Goal: Navigation & Orientation: Find specific page/section

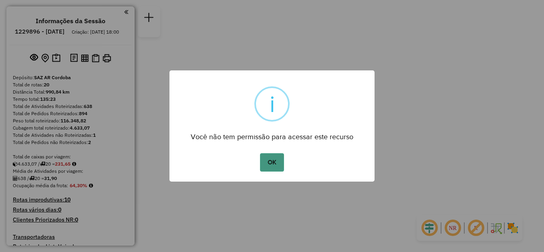
click at [271, 166] on button "OK" at bounding box center [272, 162] width 24 height 18
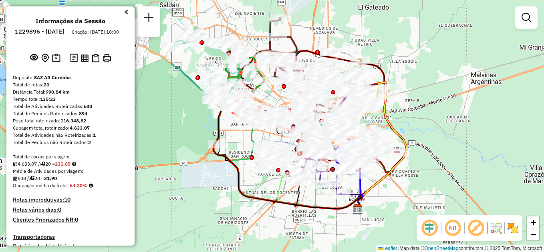
drag, startPoint x: 370, startPoint y: 90, endPoint x: 396, endPoint y: 55, distance: 44.3
click at [396, 55] on div "Janela de atendimento Grade de atendimento Capacidade Transportadoras Veículos …" at bounding box center [272, 126] width 544 height 252
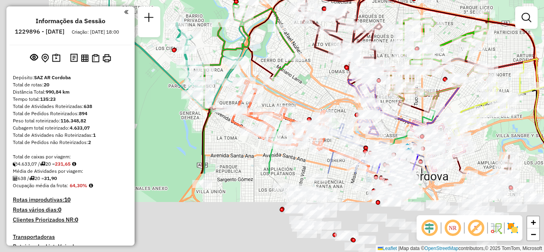
drag, startPoint x: 177, startPoint y: 162, endPoint x: 326, endPoint y: 42, distance: 191.0
click at [326, 42] on div "Janela de atendimento Grade de atendimento Capacidade Transportadoras Veículos …" at bounding box center [272, 126] width 544 height 252
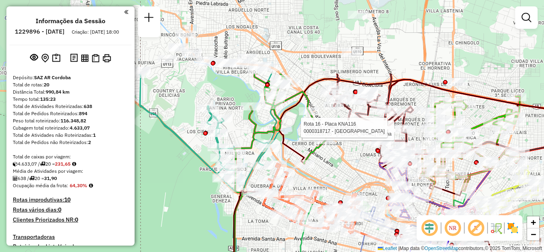
drag, startPoint x: 307, startPoint y: 89, endPoint x: 329, endPoint y: 155, distance: 69.6
click at [329, 155] on div "Rota 16 - Placa KNA116 0000328765 - Kadzielski Norma Rota 16 - Placa KNA116 000…" at bounding box center [272, 126] width 544 height 252
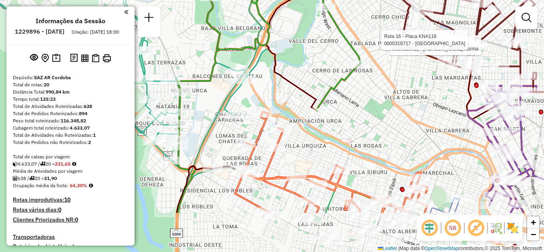
drag, startPoint x: 270, startPoint y: 113, endPoint x: 310, endPoint y: 39, distance: 84.6
click at [310, 39] on div "Rota 16 - Placa KNA116 0000328765 - Kadzielski Norma Rota 16 - Placa KNA116 000…" at bounding box center [272, 126] width 544 height 252
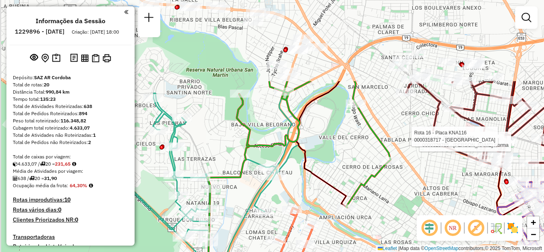
drag, startPoint x: 330, startPoint y: 46, endPoint x: 355, endPoint y: 152, distance: 109.5
click at [355, 152] on div "Rota 16 - Placa KNA116 0000328765 - Kadzielski Norma Rota 16 - Placa KNA116 000…" at bounding box center [272, 126] width 544 height 252
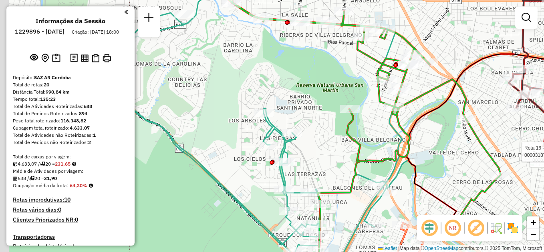
drag, startPoint x: 229, startPoint y: 126, endPoint x: 317, endPoint y: 162, distance: 95.1
click at [325, 162] on div "Rota 16 - Placa KNA116 0000328765 - Kadzielski Norma Rota 16 - Placa KNA116 000…" at bounding box center [272, 126] width 544 height 252
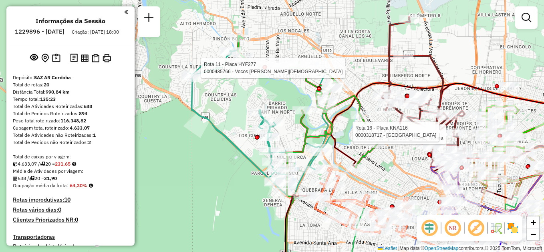
select select "**********"
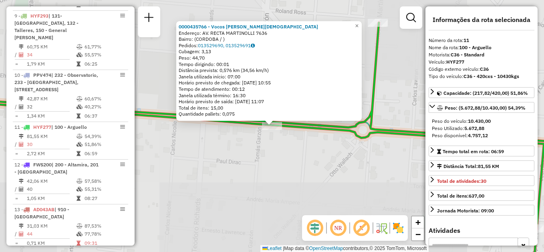
scroll to position [727, 0]
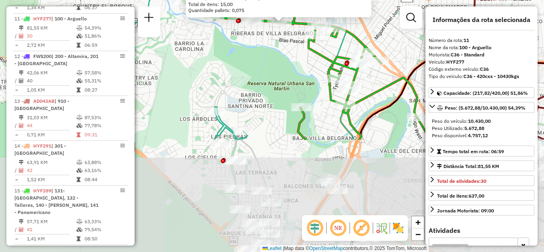
drag, startPoint x: 236, startPoint y: 182, endPoint x: 259, endPoint y: 59, distance: 125.5
click at [261, 41] on div "0000435766 - Vocos Bartolomee Jesus Endereço: AV. RECTA MARTINOLLI 7636 Bairro:…" at bounding box center [272, 126] width 544 height 252
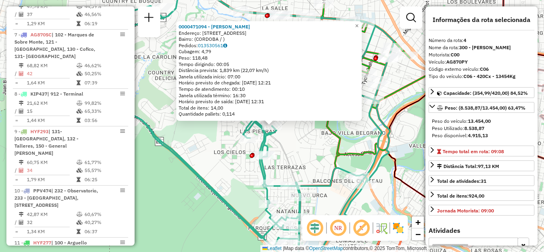
scroll to position [406, 0]
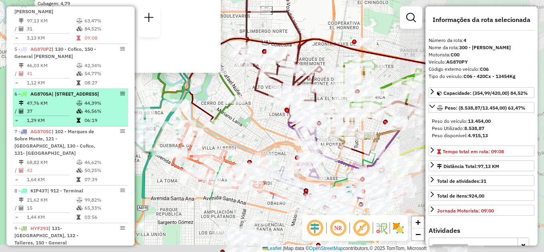
drag, startPoint x: 226, startPoint y: 184, endPoint x: 89, endPoint y: 109, distance: 156.9
click at [89, 109] on hb-router-mapa "Informações da Sessão 1229896 - 15/08/2025 Criação: 14/08/2025 18:00 Depósito: …" at bounding box center [272, 126] width 544 height 252
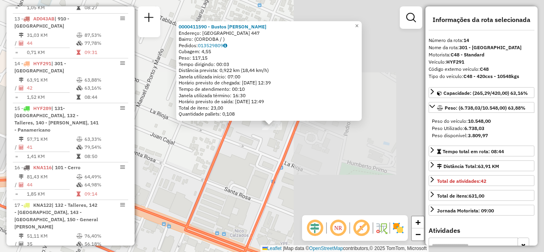
scroll to position [854, 0]
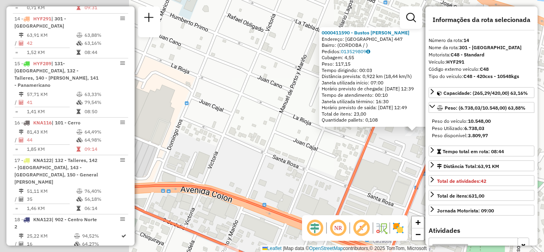
drag, startPoint x: 222, startPoint y: 168, endPoint x: 365, endPoint y: 174, distance: 143.2
click at [365, 174] on div "0000411590 - Bustos Julieta Carolina Endereço: SAGRADA FLIA 447 Bairro: (CORDOB…" at bounding box center [272, 126] width 544 height 252
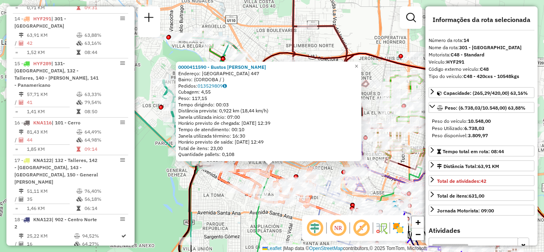
click at [208, 202] on div "0000411590 - Bustos Julieta Carolina Endereço: SAGRADA FLIA 447 Bairro: (CORDOB…" at bounding box center [272, 126] width 544 height 252
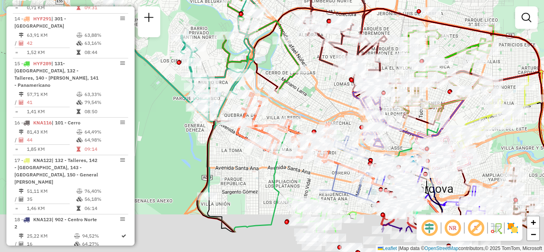
drag, startPoint x: 271, startPoint y: 156, endPoint x: 287, endPoint y: 101, distance: 58.0
click at [287, 101] on div "Janela de atendimento Grade de atendimento Capacidade Transportadoras Veículos …" at bounding box center [272, 126] width 544 height 252
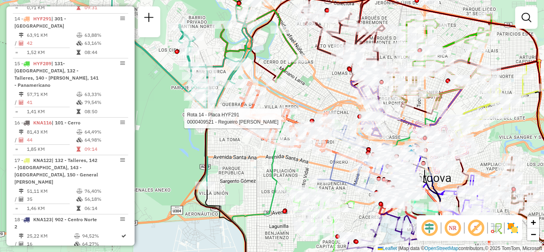
select select "**********"
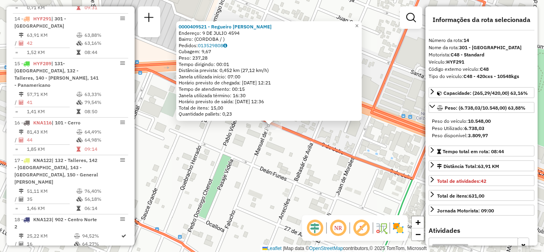
click at [234, 174] on div "0000409521 - Regueiro Avelino Alfredo Endereço: 9 DE JULIO 4594 Bairro: (CORDOB…" at bounding box center [272, 126] width 544 height 252
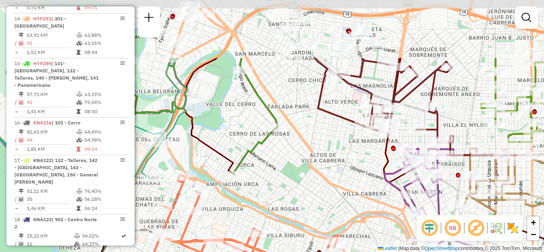
drag, startPoint x: 208, startPoint y: 124, endPoint x: 228, endPoint y: 208, distance: 85.8
click at [228, 208] on div "Janela de atendimento Grade de atendimento Capacidade Transportadoras Veículos …" at bounding box center [272, 126] width 544 height 252
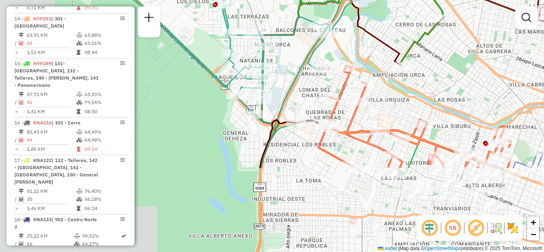
drag, startPoint x: 262, startPoint y: 178, endPoint x: 430, endPoint y: 67, distance: 202.2
click at [430, 67] on div "Janela de atendimento Grade de atendimento Capacidade Transportadoras Veículos …" at bounding box center [272, 126] width 544 height 252
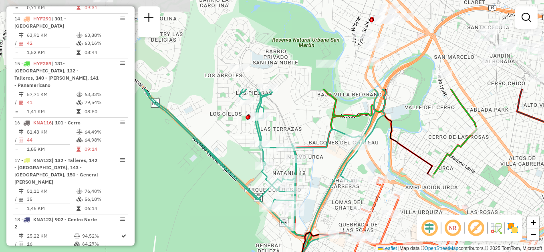
drag, startPoint x: 291, startPoint y: 77, endPoint x: 322, endPoint y: 192, distance: 118.6
click at [322, 192] on div "Janela de atendimento Grade de atendimento Capacidade Transportadoras Veículos …" at bounding box center [272, 126] width 544 height 252
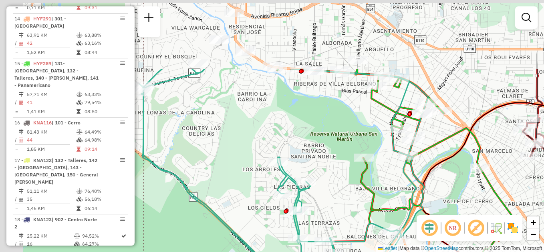
drag, startPoint x: 319, startPoint y: 151, endPoint x: 323, endPoint y: 186, distance: 35.1
click at [334, 201] on div "Janela de atendimento Grade de atendimento Capacidade Transportadoras Veículos …" at bounding box center [272, 126] width 544 height 252
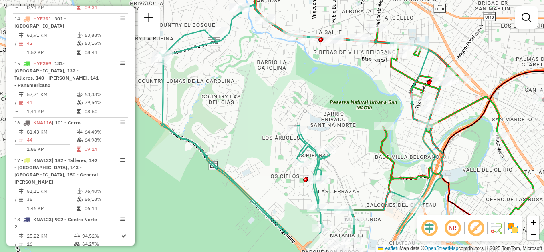
drag, startPoint x: 245, startPoint y: 145, endPoint x: 240, endPoint y: 75, distance: 69.5
click at [242, 76] on div "Janela de atendimento Grade de atendimento Capacidade Transportadoras Veículos …" at bounding box center [272, 126] width 544 height 252
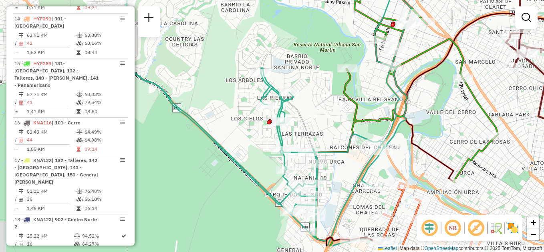
drag, startPoint x: 321, startPoint y: 171, endPoint x: 240, endPoint y: 69, distance: 130.1
click at [241, 71] on div "Janela de atendimento Grade de atendimento Capacidade Transportadoras Veículos …" at bounding box center [272, 126] width 544 height 252
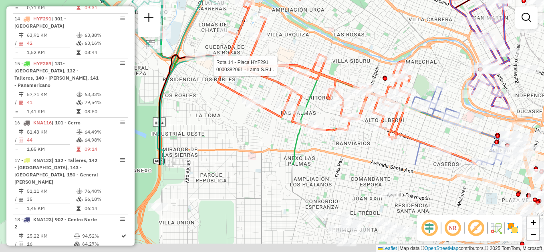
drag, startPoint x: 371, startPoint y: 184, endPoint x: 282, endPoint y: 71, distance: 144.2
click at [282, 70] on div at bounding box center [279, 66] width 20 height 8
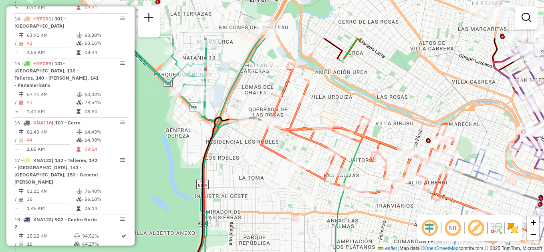
drag, startPoint x: 293, startPoint y: 46, endPoint x: 343, endPoint y: 118, distance: 87.5
click at [343, 118] on div "Janela de atendimento Grade de atendimento Capacidade Transportadoras Veículos …" at bounding box center [272, 126] width 544 height 252
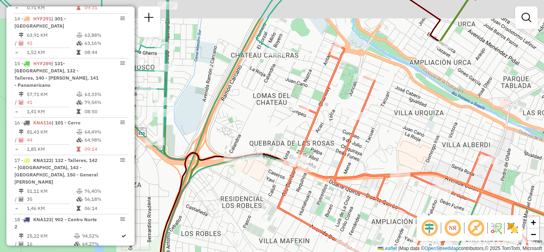
drag, startPoint x: 278, startPoint y: 155, endPoint x: 265, endPoint y: 177, distance: 25.9
click at [265, 177] on div "Janela de atendimento Grade de atendimento Capacidade Transportadoras Veículos …" at bounding box center [272, 126] width 544 height 252
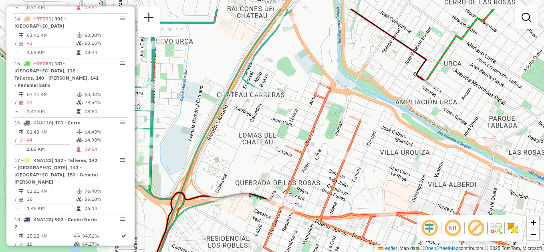
drag, startPoint x: 236, startPoint y: 180, endPoint x: 260, endPoint y: 214, distance: 41.5
click at [260, 214] on div "Janela de atendimento Grade de atendimento Capacidade Transportadoras Veículos …" at bounding box center [272, 126] width 544 height 252
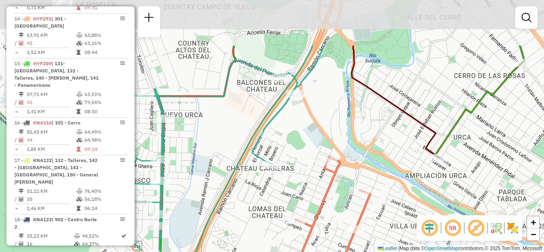
drag, startPoint x: 260, startPoint y: 113, endPoint x: 270, endPoint y: 186, distance: 73.6
click at [271, 190] on div "Janela de atendimento Grade de atendimento Capacidade Transportadoras Veículos …" at bounding box center [272, 126] width 544 height 252
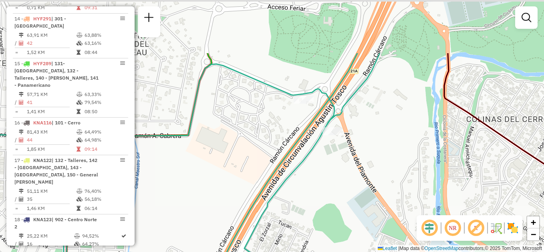
drag, startPoint x: 310, startPoint y: 78, endPoint x: 327, endPoint y: 157, distance: 80.3
click at [327, 157] on div "Janela de atendimento Grade de atendimento Capacidade Transportadoras Veículos …" at bounding box center [272, 126] width 544 height 252
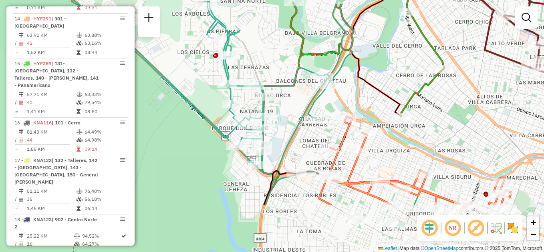
drag, startPoint x: 282, startPoint y: 152, endPoint x: 303, endPoint y: 109, distance: 48.0
click at [303, 109] on icon at bounding box center [213, 53] width 289 height 303
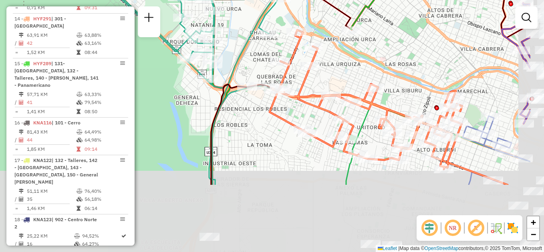
drag, startPoint x: 341, startPoint y: 198, endPoint x: 268, endPoint y: 98, distance: 123.8
click at [270, 98] on icon at bounding box center [366, 99] width 193 height 139
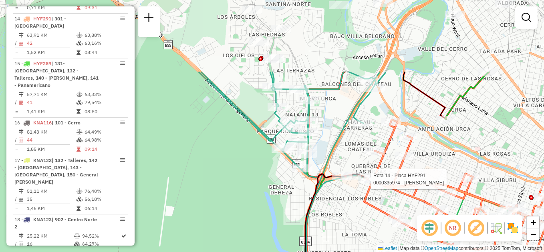
drag, startPoint x: 263, startPoint y: 115, endPoint x: 362, endPoint y: 210, distance: 137.5
click at [362, 210] on div "Rota 14 - Placa HYF291 0000335974 - TAGLIAVINI STELLA MARIS Janela de atendimen…" at bounding box center [272, 126] width 544 height 252
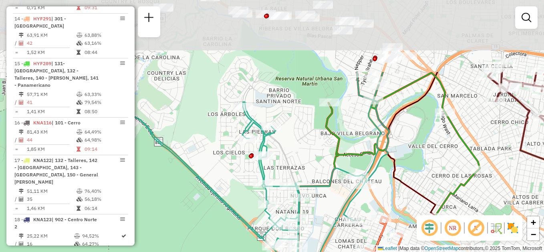
drag, startPoint x: 329, startPoint y: 107, endPoint x: 313, endPoint y: 180, distance: 74.7
click at [321, 202] on div "Rota 14 - Placa HYF291 0000335974 - TAGLIAVINI STELLA MARIS Janela de atendimen…" at bounding box center [272, 126] width 544 height 252
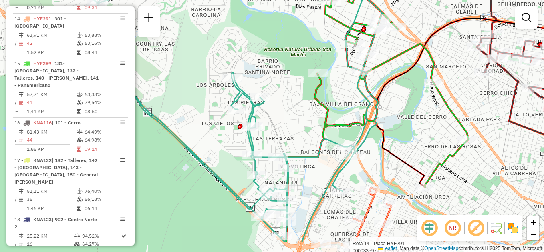
drag, startPoint x: 286, startPoint y: 99, endPoint x: 236, endPoint y: 5, distance: 106.5
click at [236, 5] on div "Rota 14 - Placa HYF291 0000335974 - TAGLIAVINI STELLA MARIS Janela de atendimen…" at bounding box center [272, 126] width 544 height 252
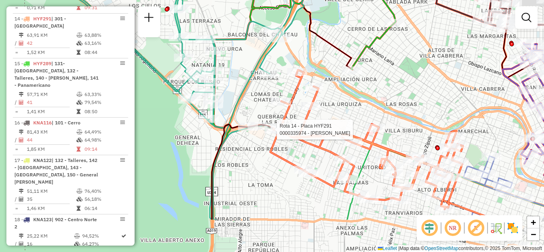
drag, startPoint x: 257, startPoint y: 68, endPoint x: 219, endPoint y: 3, distance: 75.3
click at [219, 3] on div "Rota 14 - Placa HYF291 0000335974 - TAGLIAVINI STELLA MARIS Janela de atendimen…" at bounding box center [272, 126] width 544 height 252
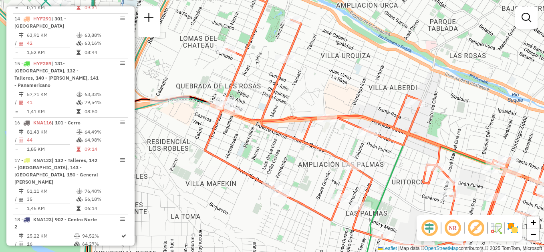
drag, startPoint x: 264, startPoint y: 86, endPoint x: 214, endPoint y: 71, distance: 52.9
click at [214, 71] on div "Janela de atendimento Grade de atendimento Capacidade Transportadoras Veículos …" at bounding box center [272, 126] width 544 height 252
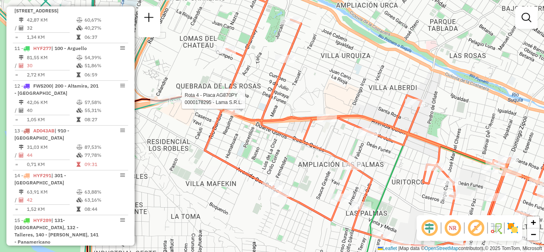
select select "**********"
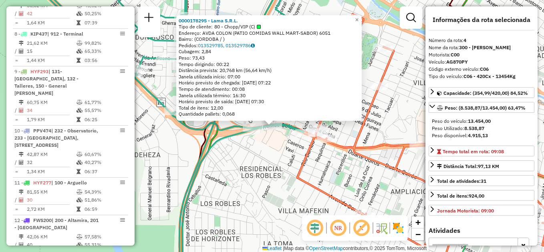
scroll to position [406, 0]
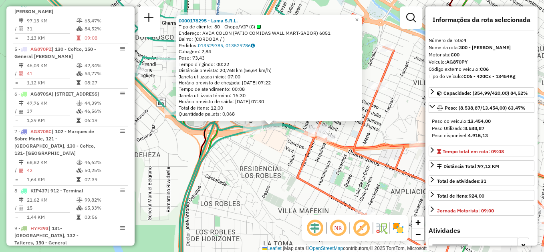
click at [343, 186] on div "0000178295 - Lama S.R.L. Tipo de cliente: 80 - Chopp/VIP (C) Endereço: AVDA COL…" at bounding box center [272, 126] width 544 height 252
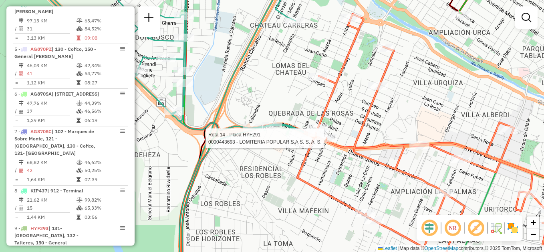
select select "**********"
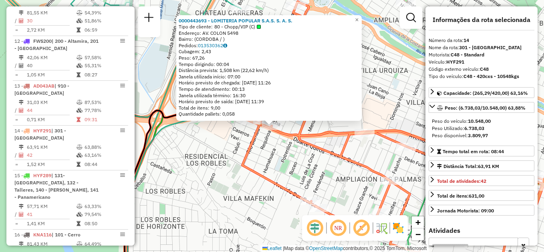
scroll to position [854, 0]
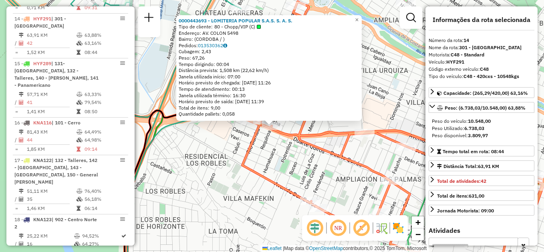
click at [249, 169] on icon at bounding box center [420, 140] width 356 height 276
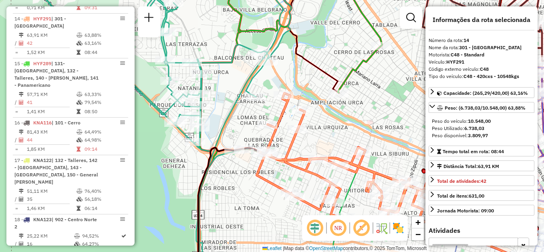
drag, startPoint x: 202, startPoint y: 169, endPoint x: 221, endPoint y: 175, distance: 20.7
click at [221, 175] on div "Janela de atendimento Grade de atendimento Capacidade Transportadoras Veículos …" at bounding box center [272, 126] width 544 height 252
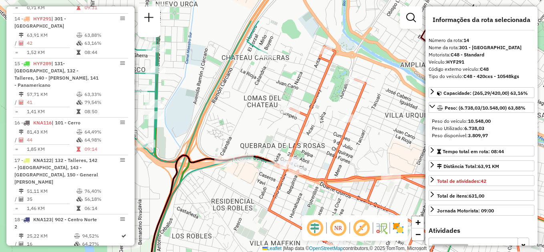
drag, startPoint x: 236, startPoint y: 155, endPoint x: 227, endPoint y: 201, distance: 47.1
click at [227, 201] on div "Janela de atendimento Grade de atendimento Capacidade Transportadoras Veículos …" at bounding box center [272, 126] width 544 height 252
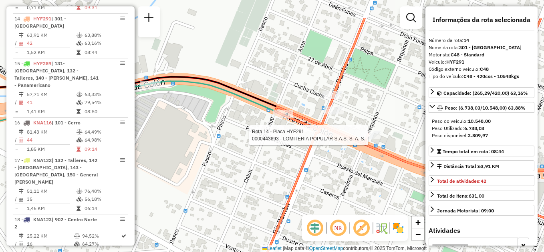
drag, startPoint x: 233, startPoint y: 127, endPoint x: 272, endPoint y: 173, distance: 60.6
click at [272, 173] on div "Rota 14 - Placa HYF291 0000443693 - LOMITERIA POPULAR S.A.S. S. A. S. Janela de…" at bounding box center [272, 126] width 544 height 252
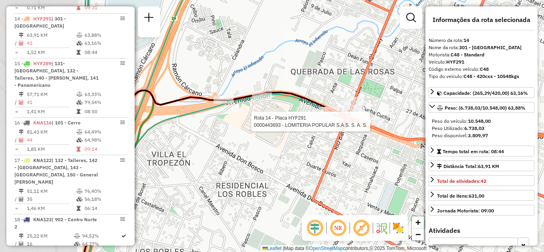
drag, startPoint x: 232, startPoint y: 161, endPoint x: 297, endPoint y: 144, distance: 67.4
click at [297, 144] on div "Rota 14 - Placa HYF291 0000443693 - LOMITERIA POPULAR S.A.S. S. A. S. Janela de…" at bounding box center [272, 126] width 544 height 252
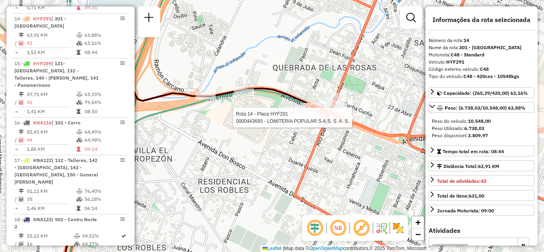
drag, startPoint x: 272, startPoint y: 164, endPoint x: 254, endPoint y: 160, distance: 18.5
click at [254, 160] on div "Rota 14 - Placa HYF291 0000443693 - LOMITERIA POPULAR S.A.S. S. A. S. Janela de…" at bounding box center [272, 126] width 544 height 252
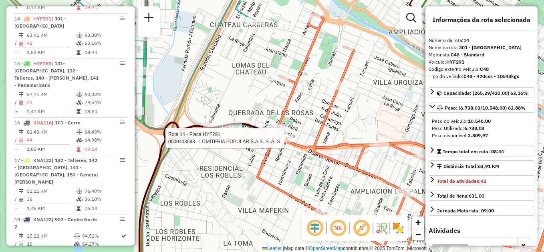
drag, startPoint x: 256, startPoint y: 160, endPoint x: 242, endPoint y: 163, distance: 14.9
click at [238, 160] on div "Rota 14 - Placa HYF291 0000443693 - LOMITERIA POPULAR S.A.S. S. A. S. Janela de…" at bounding box center [272, 126] width 544 height 252
click at [248, 168] on div "Rota 14 - Placa HYF291 0000443693 - LOMITERIA POPULAR S.A.S. S. A. S. Janela de…" at bounding box center [272, 126] width 544 height 252
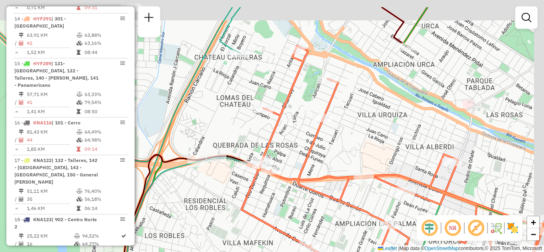
drag, startPoint x: 321, startPoint y: 101, endPoint x: 298, endPoint y: 131, distance: 37.2
click at [298, 131] on div "Janela de atendimento Grade de atendimento Capacidade Transportadoras Veículos …" at bounding box center [272, 126] width 544 height 252
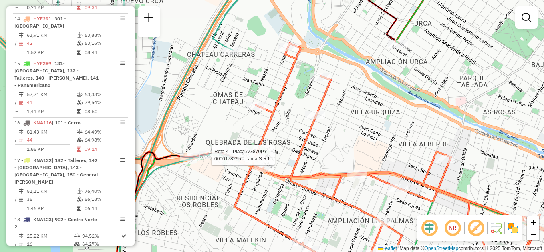
select select "**********"
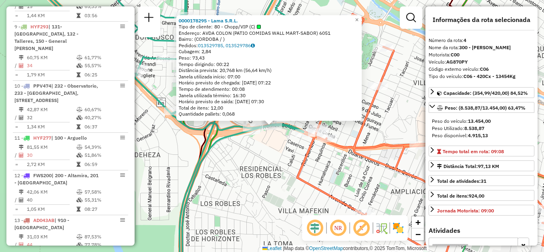
scroll to position [406, 0]
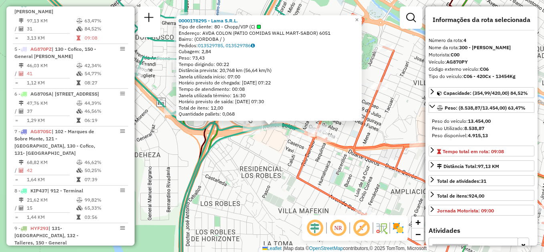
click at [324, 183] on div "0000178295 - Lama S.R.L. Tipo de cliente: 80 - Chopp/VIP (C) Endereço: AVDA COL…" at bounding box center [272, 126] width 544 height 252
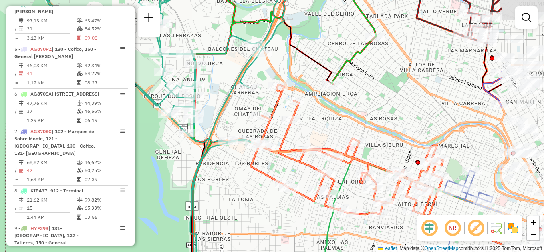
drag, startPoint x: 386, startPoint y: 177, endPoint x: 291, endPoint y: 180, distance: 95.1
click at [291, 180] on div "Rota 14 - Placa HYF291 0000533158 - Marquez Gaston Nicolas Janela de atendiment…" at bounding box center [272, 126] width 544 height 252
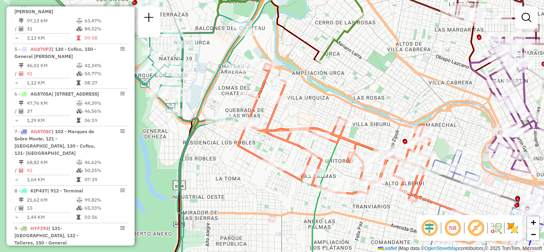
drag, startPoint x: 257, startPoint y: 227, endPoint x: 210, endPoint y: 190, distance: 59.9
click at [210, 190] on div "Janela de atendimento Grade de atendimento Capacidade Transportadoras Veículos …" at bounding box center [272, 126] width 544 height 252
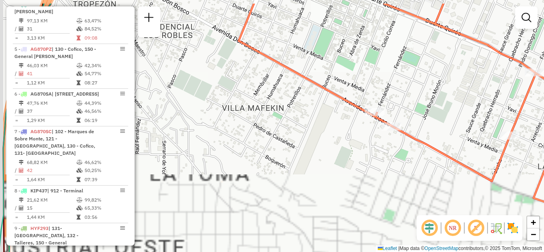
drag, startPoint x: 218, startPoint y: 137, endPoint x: 254, endPoint y: 266, distance: 134.0
click at [254, 252] on html "Aguarde... Pop-up bloqueado! Seu navegador bloqueou automáticamente a abertura …" at bounding box center [272, 126] width 544 height 252
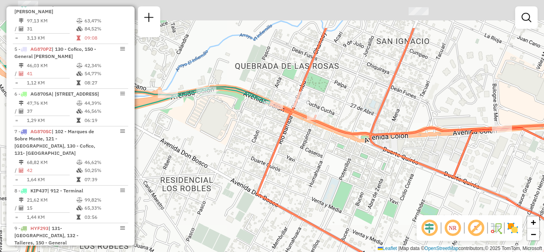
drag, startPoint x: 297, startPoint y: 136, endPoint x: 277, endPoint y: 191, distance: 58.2
click at [285, 209] on div "Janela de atendimento Grade de atendimento Capacidade Transportadoras Veículos …" at bounding box center [272, 126] width 544 height 252
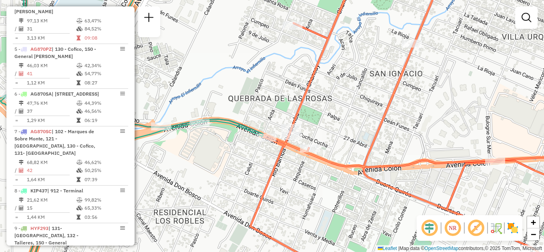
drag, startPoint x: 336, startPoint y: 104, endPoint x: 300, endPoint y: 208, distance: 109.5
click at [300, 208] on div "Janela de atendimento Grade de atendimento Capacidade Transportadoras Veículos …" at bounding box center [272, 126] width 544 height 252
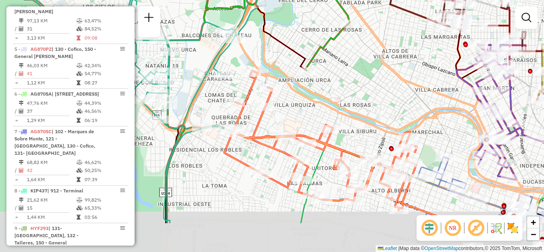
drag, startPoint x: 271, startPoint y: 199, endPoint x: 248, endPoint y: 148, distance: 55.5
click at [249, 145] on div "Rota 14 - Placa HYF291 0000443693 - LOMITERIA POPULAR S.A.S. S. A. S. Janela de…" at bounding box center [272, 126] width 544 height 252
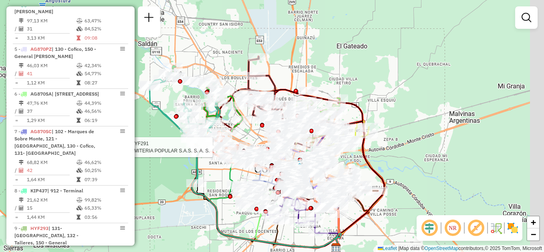
drag, startPoint x: 477, startPoint y: 164, endPoint x: 362, endPoint y: 149, distance: 115.5
click at [367, 151] on div "Rota 14 - Placa HYF291 0000443693 - LOMITERIA POPULAR S.A.S. S. A. S. Janela de…" at bounding box center [272, 126] width 544 height 252
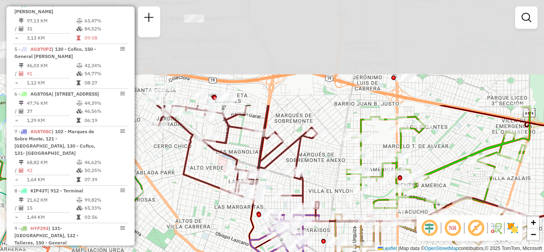
drag, startPoint x: 180, startPoint y: 103, endPoint x: 202, endPoint y: 213, distance: 112.8
click at [202, 213] on div "Rota 14 - Placa HYF291 0000443693 - LOMITERIA POPULAR S.A.S. S. A. S. Rota 17 -…" at bounding box center [272, 126] width 544 height 252
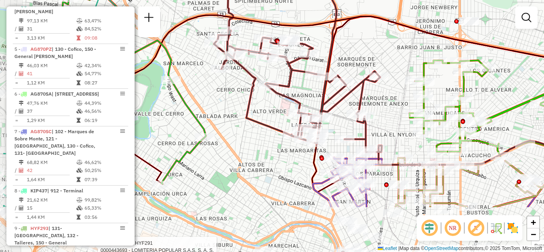
drag, startPoint x: 217, startPoint y: 185, endPoint x: 275, endPoint y: 115, distance: 90.8
click at [275, 115] on div "Rota 14 - Placa HYF291 0000443693 - LOMITERIA POPULAR S.A.S. S. A. S. Rota 17 -…" at bounding box center [272, 126] width 544 height 252
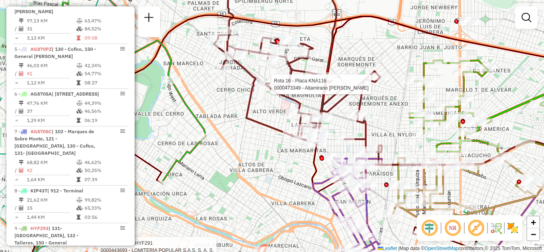
select select "**********"
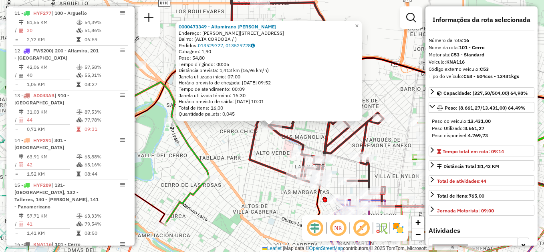
scroll to position [951, 0]
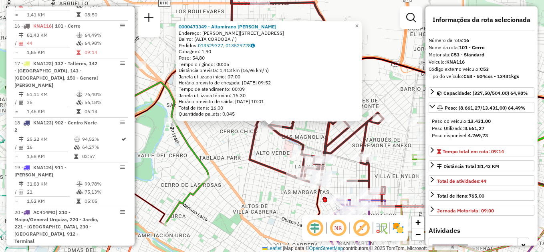
click at [255, 178] on div "0000473349 - Altamirano Pablo Matias Endereço: FRAY LUIS BELTRAN 3231 Bairro: (…" at bounding box center [272, 126] width 544 height 252
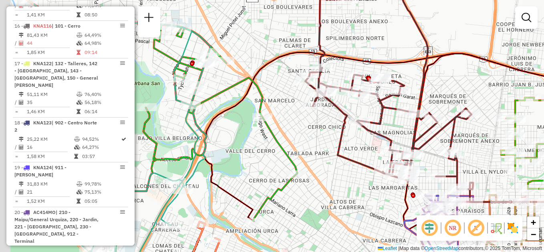
drag, startPoint x: 264, startPoint y: 138, endPoint x: 329, endPoint y: 135, distance: 65.0
click at [329, 134] on div "Janela de atendimento Grade de atendimento Capacidade Transportadoras Veículos …" at bounding box center [272, 126] width 544 height 252
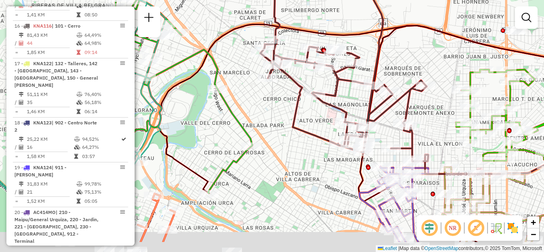
drag, startPoint x: 325, startPoint y: 177, endPoint x: 227, endPoint y: 127, distance: 110.2
click at [227, 127] on div "Janela de atendimento Grade de atendimento Capacidade Transportadoras Veículos …" at bounding box center [272, 126] width 544 height 252
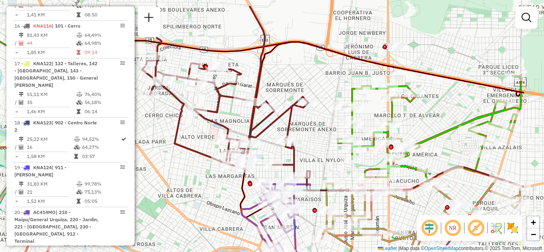
drag, startPoint x: 273, startPoint y: 155, endPoint x: 200, endPoint y: 178, distance: 76.7
click at [200, 178] on div "Janela de atendimento Grade de atendimento Capacidade Transportadoras Veículos …" at bounding box center [272, 126] width 544 height 252
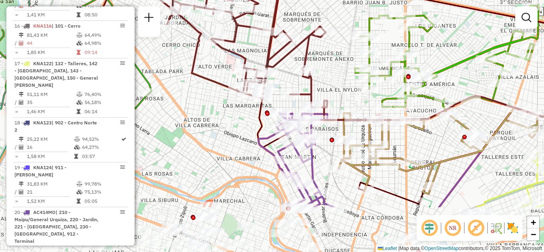
drag, startPoint x: 322, startPoint y: 156, endPoint x: 338, endPoint y: 93, distance: 64.1
click at [338, 93] on div "Janela de atendimento Grade de atendimento Capacidade Transportadoras Veículos …" at bounding box center [272, 126] width 544 height 252
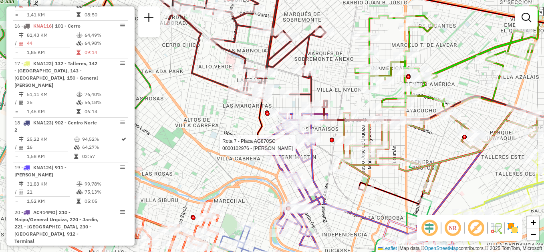
select select "**********"
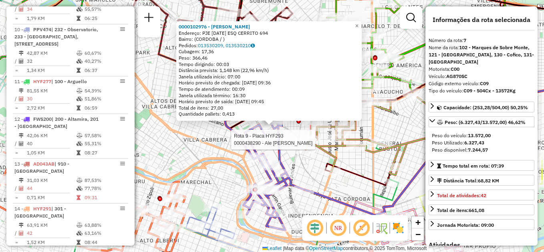
scroll to position [540, 0]
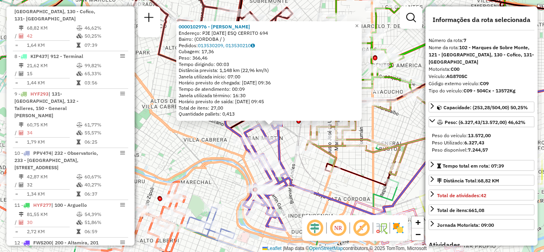
click at [220, 156] on div "0000102976 - Bosco Enrique Miguel Endereço: PJE 22 DE AGOSTO ESQ CERRITO 694 Ba…" at bounding box center [272, 126] width 544 height 252
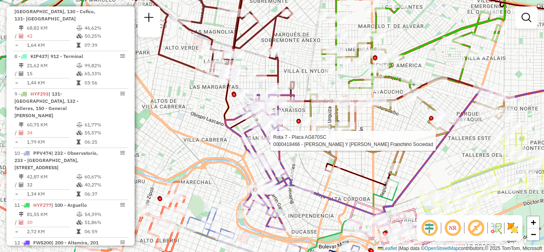
select select "**********"
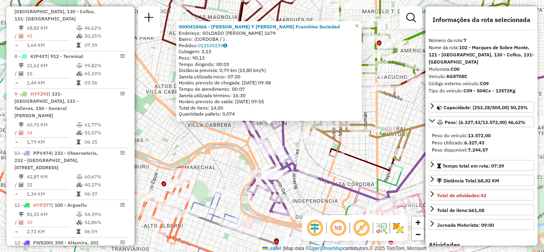
click at [311, 195] on div "0000418466 - Jose Luis Y Paola Kratina Franchino Sociedad Endereço: SOLDADO RUI…" at bounding box center [272, 126] width 544 height 252
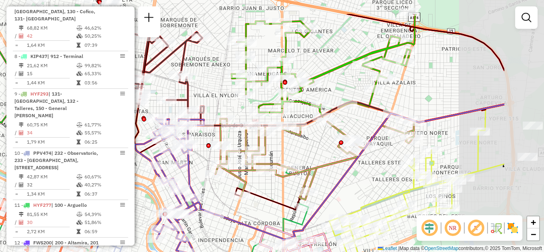
drag, startPoint x: 342, startPoint y: 181, endPoint x: 260, endPoint y: 216, distance: 89.3
click at [260, 216] on div "Janela de atendimento Grade de atendimento Capacidade Transportadoras Veículos …" at bounding box center [272, 126] width 544 height 252
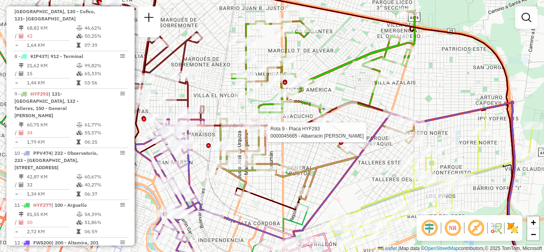
select select "**********"
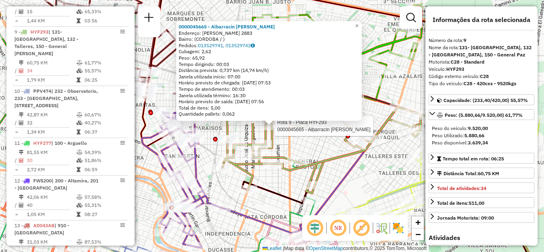
scroll to position [630, 0]
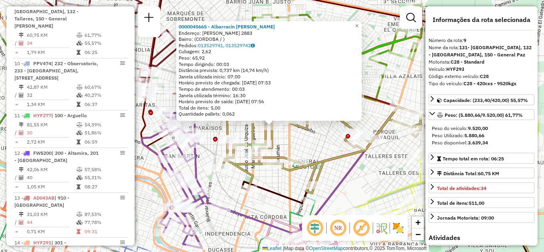
click at [269, 189] on icon at bounding box center [392, 188] width 301 height 180
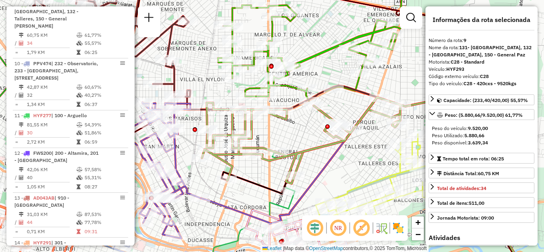
drag, startPoint x: 376, startPoint y: 176, endPoint x: 359, endPoint y: 166, distance: 20.1
click at [359, 166] on div "Janela de atendimento Grade de atendimento Capacidade Transportadoras Veículos …" at bounding box center [272, 126] width 544 height 252
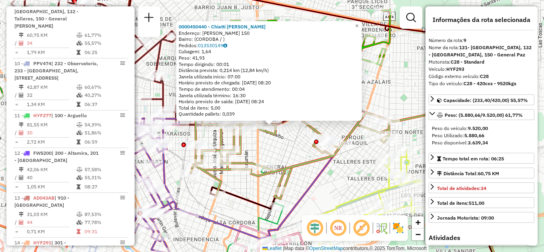
click at [341, 182] on div "0000450440 - Chiatti Analia Del Valle Endereço: ARTURO CAPDEVILA 150 Bairro: (C…" at bounding box center [272, 126] width 544 height 252
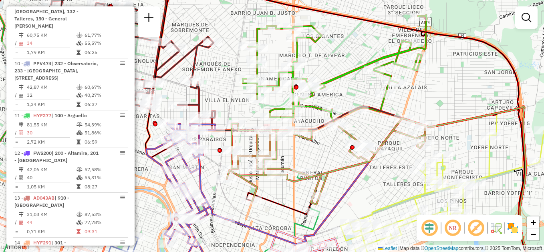
drag, startPoint x: 284, startPoint y: 149, endPoint x: 324, endPoint y: 155, distance: 40.5
click at [324, 155] on div "Janela de atendimento Grade de atendimento Capacidade Transportadoras Veículos …" at bounding box center [272, 126] width 544 height 252
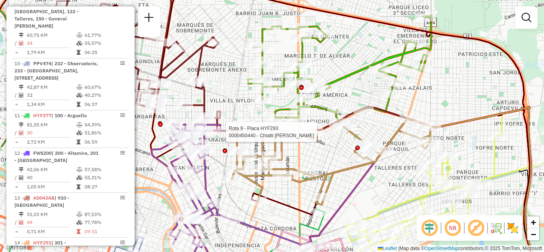
select select "**********"
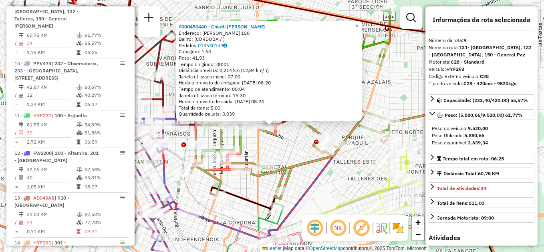
click at [332, 182] on div "0000450440 - Chiatti Analia Del Valle Endereço: ARTURO CAPDEVILA 150 Bairro: (C…" at bounding box center [272, 126] width 544 height 252
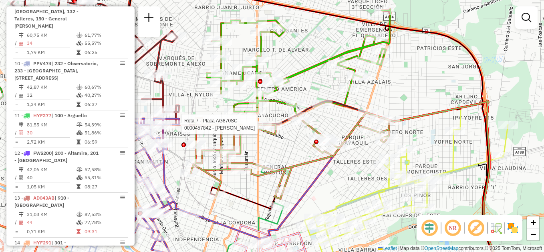
select select "**********"
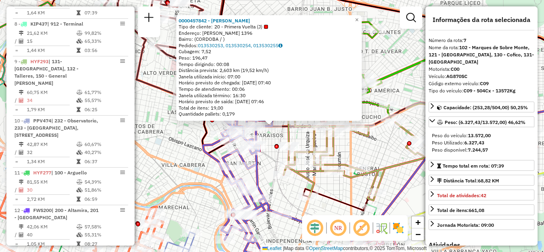
scroll to position [540, 0]
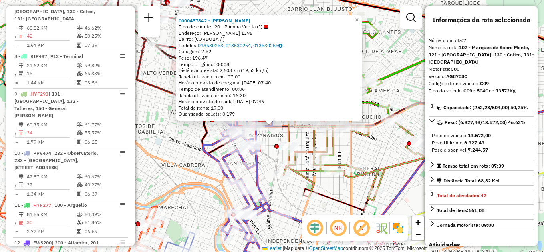
click at [291, 193] on div "0000457842 - Yan Zhu Tipo de cliente: 20 - Primera Vuelta (J) Endereço: LUIS DE…" at bounding box center [272, 126] width 544 height 252
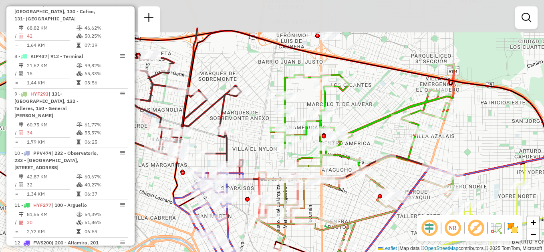
drag, startPoint x: 380, startPoint y: 149, endPoint x: 335, endPoint y: 202, distance: 68.5
click at [345, 206] on div "Janela de atendimento Grade de atendimento Capacidade Transportadoras Veículos …" at bounding box center [272, 126] width 544 height 252
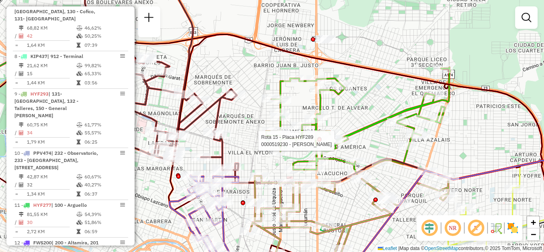
select select "**********"
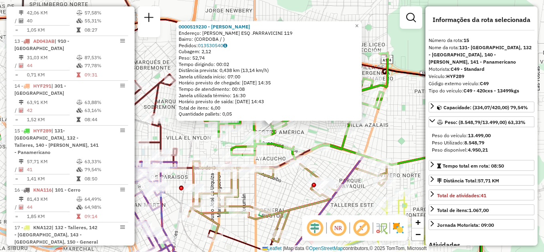
scroll to position [892, 0]
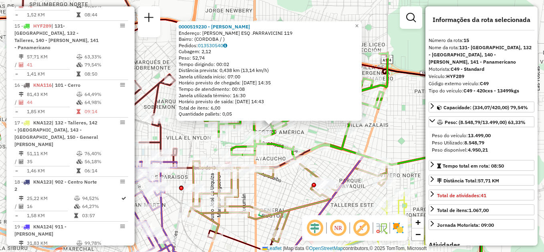
click at [318, 130] on div "Rota 15 - Placa HYF289 0000519230 - Spataro Eduardo 0000519230 - Spataro Eduard…" at bounding box center [272, 126] width 544 height 252
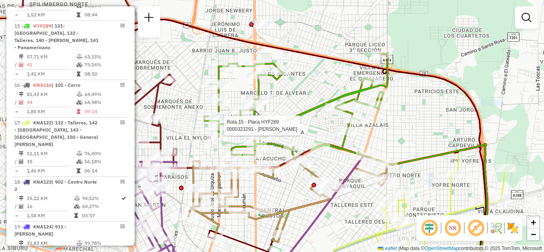
select select "**********"
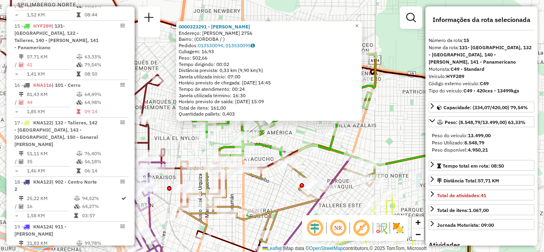
click at [279, 184] on div "Rota 9 - Placa HYF293 0000466849 - Montoya Diego Fabian 0000323291 - Cai Yue En…" at bounding box center [272, 126] width 544 height 252
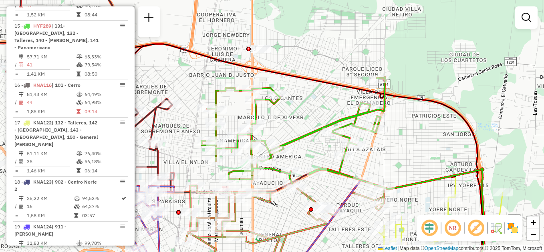
drag, startPoint x: 309, startPoint y: 99, endPoint x: 327, endPoint y: 99, distance: 17.6
click at [327, 99] on div "Janela de atendimento Grade de atendimento Capacidade Transportadoras Veículos …" at bounding box center [272, 126] width 544 height 252
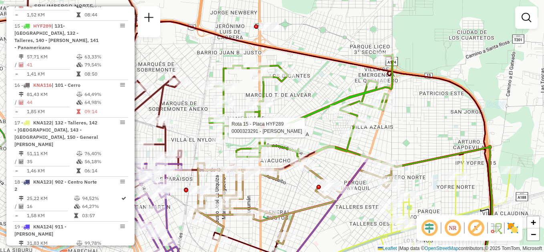
select select "**********"
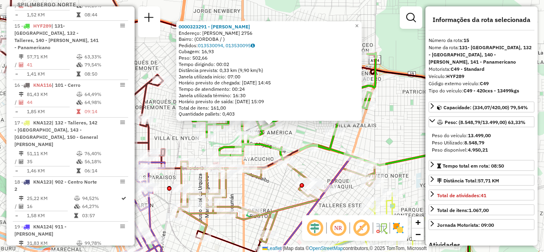
click at [285, 190] on div "0000323291 - Cai Yue Endereço: FLORENCIO PARRAVICINI 2756 Bairro: (CORDOBA / ) …" at bounding box center [272, 126] width 544 height 252
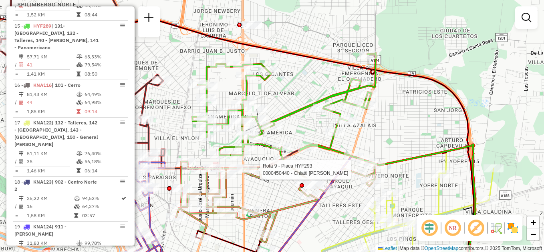
select select "**********"
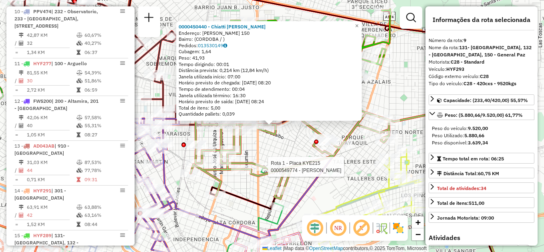
scroll to position [630, 0]
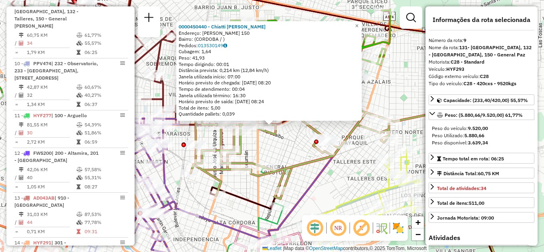
click at [294, 152] on div "0000450440 - Chiatti Analia Del Valle Endereço: ARTURO CAPDEVILA 150 Bairro: (C…" at bounding box center [272, 126] width 544 height 252
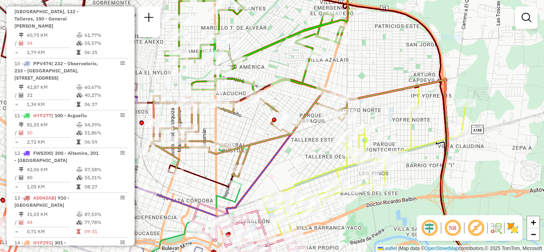
drag, startPoint x: 312, startPoint y: 176, endPoint x: 270, endPoint y: 153, distance: 47.9
click at [270, 153] on div "Janela de atendimento Grade de atendimento Capacidade Transportadoras Veículos …" at bounding box center [272, 126] width 544 height 252
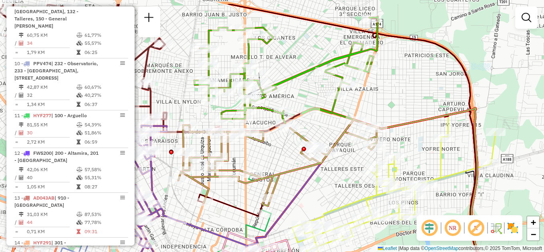
drag, startPoint x: 246, startPoint y: 121, endPoint x: 291, endPoint y: 157, distance: 56.7
click at [290, 158] on div "Janela de atendimento Grade de atendimento Capacidade Transportadoras Veículos …" at bounding box center [272, 126] width 544 height 252
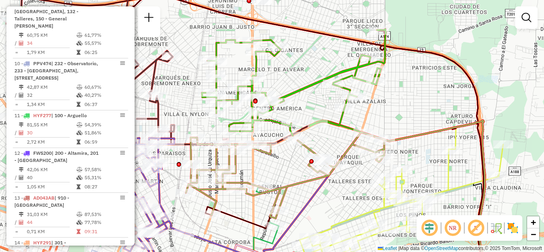
drag, startPoint x: 279, startPoint y: 158, endPoint x: 286, endPoint y: 163, distance: 8.5
click at [286, 163] on div "Janela de atendimento Grade de atendimento Capacidade Transportadoras Veículos …" at bounding box center [272, 126] width 544 height 252
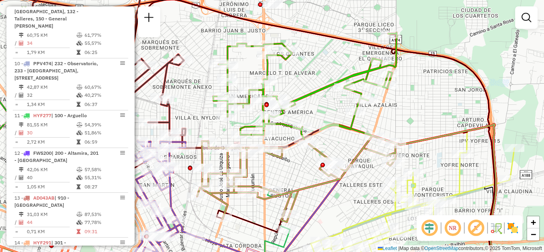
drag, startPoint x: 282, startPoint y: 162, endPoint x: 293, endPoint y: 165, distance: 11.8
click at [293, 165] on div "Janela de atendimento Grade de atendimento Capacidade Transportadoras Veículos …" at bounding box center [272, 126] width 544 height 252
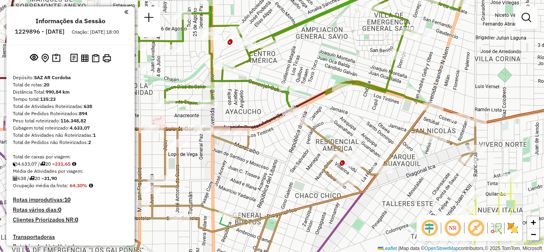
scroll to position [630, 0]
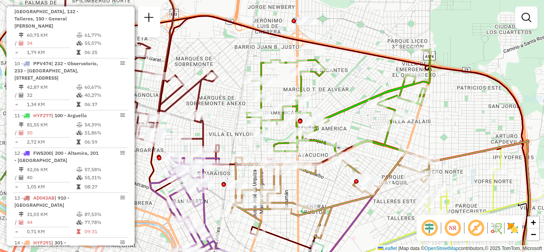
drag, startPoint x: 344, startPoint y: 171, endPoint x: 333, endPoint y: 182, distance: 15.3
click at [333, 182] on div "Janela de atendimento Grade de atendimento Capacidade Transportadoras Veículos …" at bounding box center [272, 126] width 544 height 252
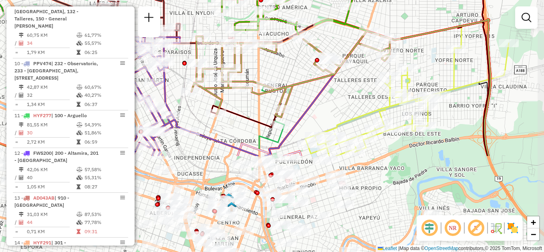
drag, startPoint x: 398, startPoint y: 202, endPoint x: 360, endPoint y: 93, distance: 114.7
click at [360, 93] on div "Janela de atendimento Grade de atendimento Capacidade Transportadoras Veículos …" at bounding box center [272, 126] width 544 height 252
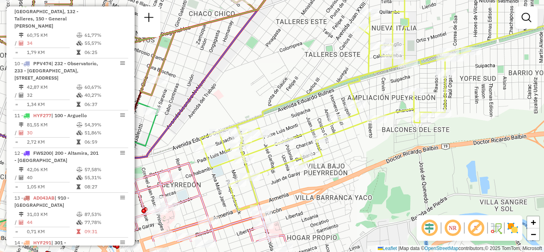
drag, startPoint x: 260, startPoint y: 148, endPoint x: 299, endPoint y: 115, distance: 51.2
click at [299, 115] on div "Janela de atendimento Grade de atendimento Capacidade Transportadoras Veículos …" at bounding box center [272, 126] width 544 height 252
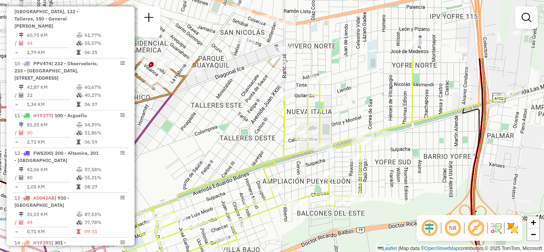
drag, startPoint x: 374, startPoint y: 140, endPoint x: 292, endPoint y: 222, distance: 116.5
click at [292, 222] on div "Janela de atendimento Grade de atendimento Capacidade Transportadoras Veículos …" at bounding box center [272, 126] width 544 height 252
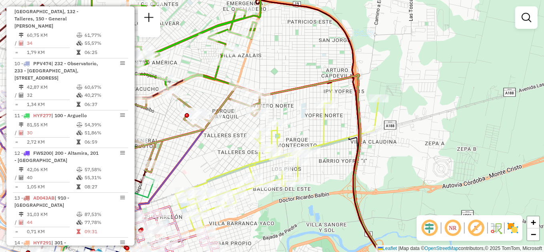
click at [225, 182] on div "Janela de atendimento Grade de atendimento Capacidade Transportadoras Veículos …" at bounding box center [272, 126] width 544 height 252
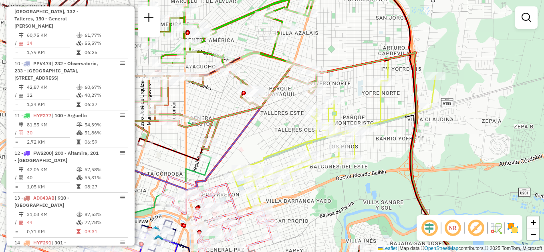
drag, startPoint x: 333, startPoint y: 139, endPoint x: 390, endPoint y: 117, distance: 61.2
click at [390, 117] on icon at bounding box center [334, 142] width 204 height 132
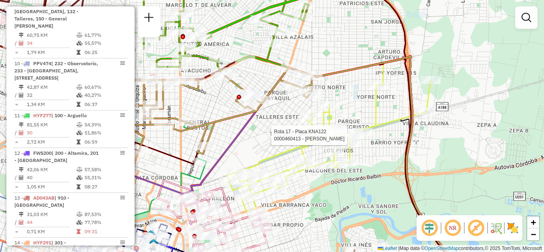
select select "**********"
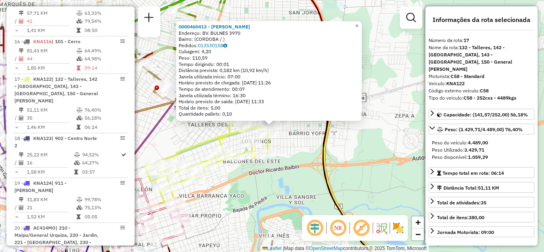
scroll to position [989, 0]
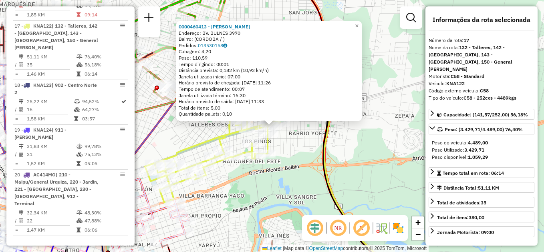
click at [286, 147] on div "0000460413 - Huanca [PERSON_NAME]: BV. BULNES 3970 Bairro: ([GEOGRAPHIC_DATA] /…" at bounding box center [272, 126] width 544 height 252
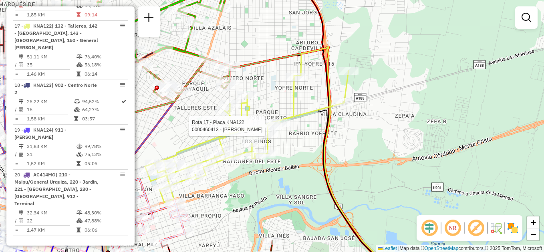
select select "**********"
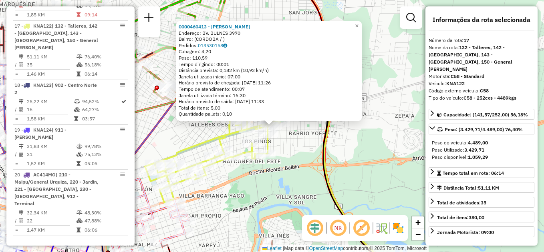
click at [285, 160] on div "Rota 17 - Placa KNA122 0000460413 - Huanca [PERSON_NAME] Rota 17 - Placa KNA122…" at bounding box center [272, 126] width 544 height 252
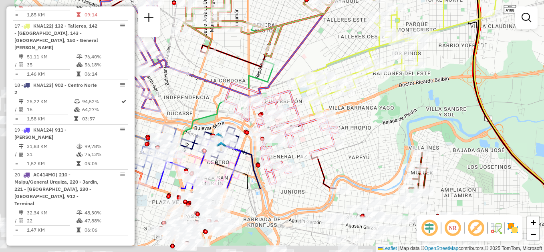
drag, startPoint x: 247, startPoint y: 200, endPoint x: 398, endPoint y: 108, distance: 177.0
click at [399, 108] on div "Janela de atendimento Grade de atendimento Capacidade Transportadoras Veículos …" at bounding box center [272, 126] width 544 height 252
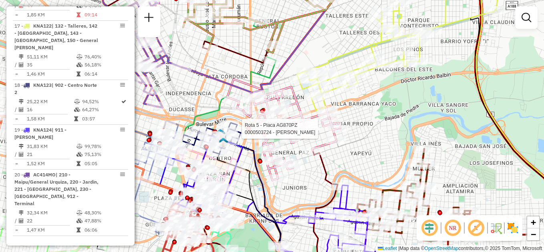
select select "**********"
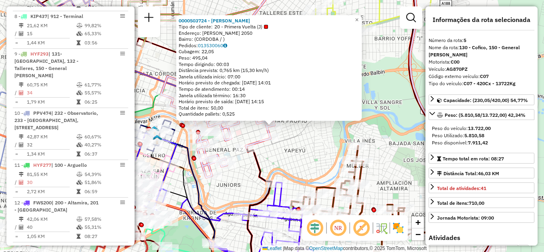
scroll to position [443, 0]
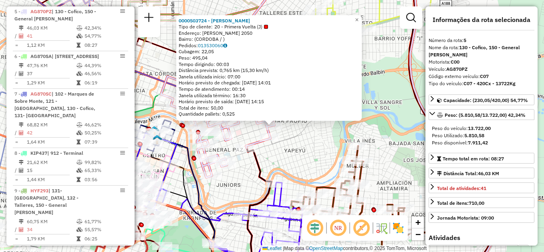
click at [273, 163] on div "0000503724 - BLANCH [PERSON_NAME] de cliente: 20 - Primera Vuelta (J) Endereço:…" at bounding box center [272, 126] width 544 height 252
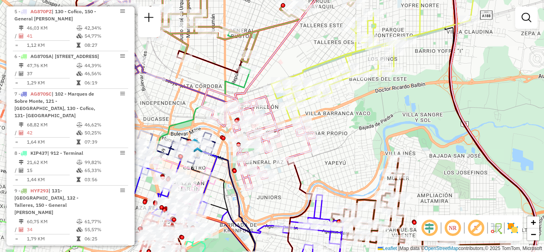
drag, startPoint x: 247, startPoint y: 162, endPoint x: 289, endPoint y: 174, distance: 43.5
click at [288, 174] on div "Janela de atendimento Grade de atendimento Capacidade Transportadoras Veículos …" at bounding box center [272, 126] width 544 height 252
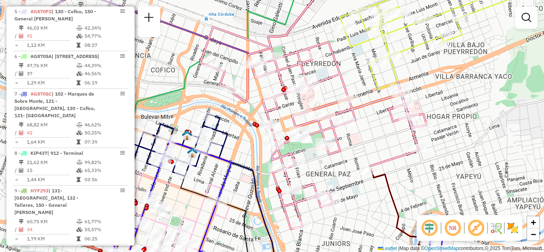
drag, startPoint x: 316, startPoint y: 172, endPoint x: 344, endPoint y: 180, distance: 28.7
click at [349, 184] on div "Janela de atendimento Grade de atendimento Capacidade Transportadoras Veículos …" at bounding box center [272, 126] width 544 height 252
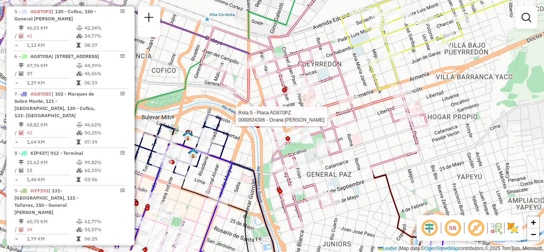
select select "**********"
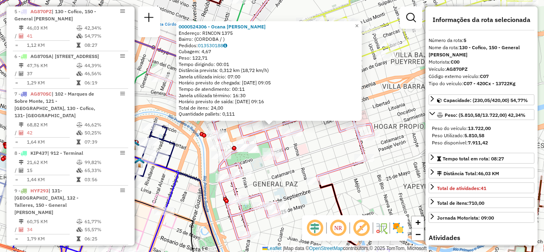
click at [320, 149] on div "0000524306 - Ocana [PERSON_NAME]: RINCON 1375 Bairro: ([GEOGRAPHIC_DATA] / ) Pe…" at bounding box center [272, 126] width 544 height 252
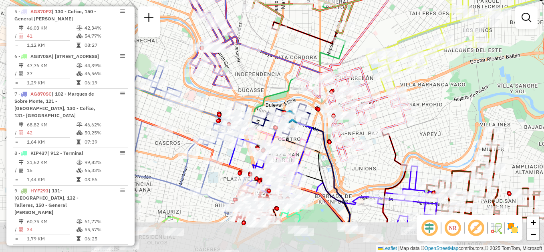
drag, startPoint x: 282, startPoint y: 192, endPoint x: 362, endPoint y: 140, distance: 95.2
click at [362, 140] on icon at bounding box center [353, 110] width 113 height 101
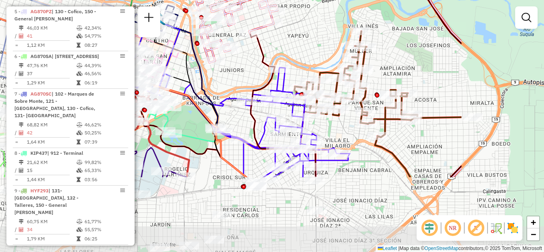
drag, startPoint x: 400, startPoint y: 154, endPoint x: 268, endPoint y: 62, distance: 161.2
click at [268, 62] on icon at bounding box center [283, 105] width 66 height 144
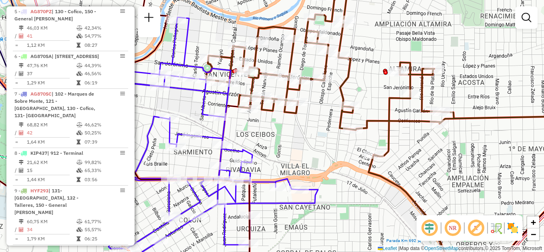
click at [327, 83] on div at bounding box center [323, 79] width 20 height 8
select select "**********"
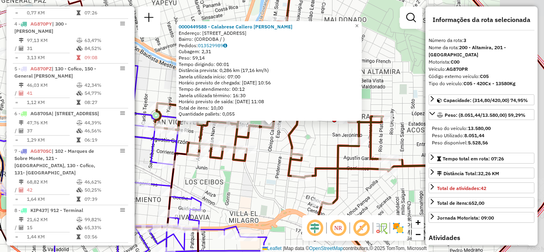
scroll to position [361, 0]
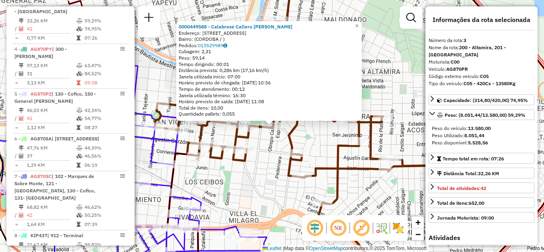
click at [270, 184] on div "0000449588 - Calabrese Callero [PERSON_NAME]: [STREET_ADDRESS] Pedidos: 0135299…" at bounding box center [272, 126] width 544 height 252
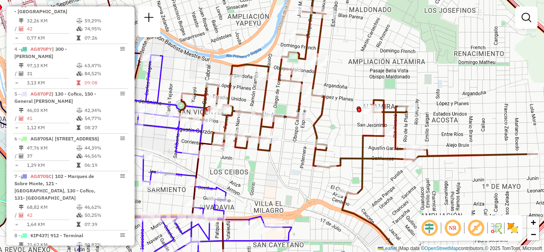
drag, startPoint x: 441, startPoint y: 184, endPoint x: 479, endPoint y: 179, distance: 38.4
click at [479, 179] on div "Janela de atendimento Grade de atendimento Capacidade Transportadoras Veículos …" at bounding box center [272, 126] width 544 height 252
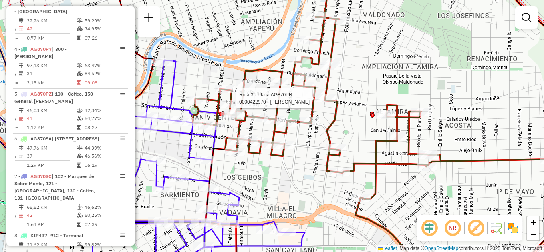
select select "**********"
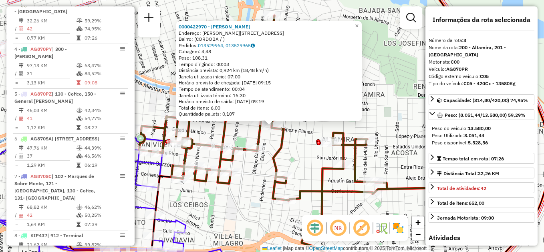
click at [260, 190] on div "0000422970 - Macalello [PERSON_NAME]: GRAL PEDERNERA 1082 Bairro: (CORDOBA / ) …" at bounding box center [272, 126] width 544 height 252
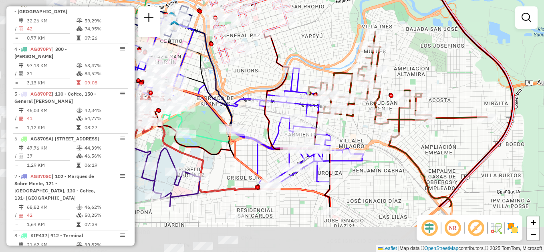
drag, startPoint x: 252, startPoint y: 200, endPoint x: 378, endPoint y: 111, distance: 153.6
click at [378, 111] on div "Rota 3 - Placa AG870PR 0000116392 - Salmeron [PERSON_NAME] de atendimento Grade…" at bounding box center [272, 126] width 544 height 252
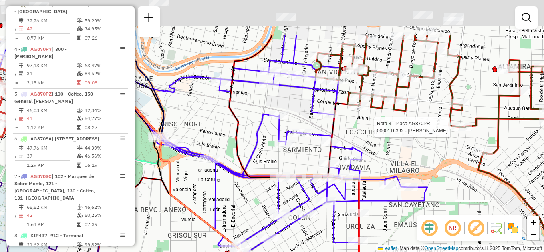
drag, startPoint x: 369, startPoint y: 76, endPoint x: 382, endPoint y: 140, distance: 65.3
click at [388, 139] on div "Rota 3 - Placa AG870PR 0000116392 - Salmeron [PERSON_NAME] de atendimento Grade…" at bounding box center [272, 126] width 544 height 252
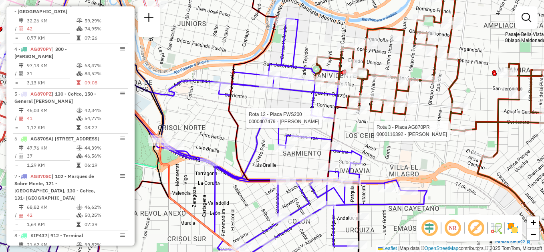
select select "**********"
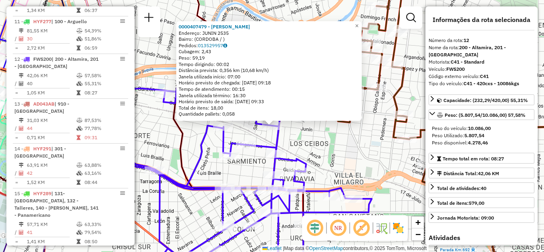
scroll to position [765, 0]
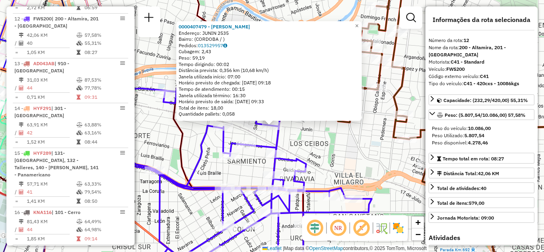
click at [317, 164] on div "0000407479 - Cura [PERSON_NAME]: JUNIN 2535 Bairro: ([GEOGRAPHIC_DATA] / ) Pedi…" at bounding box center [272, 126] width 544 height 252
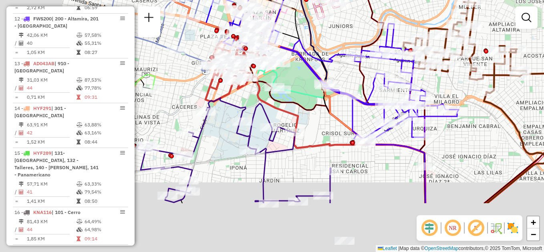
drag, startPoint x: 210, startPoint y: 185, endPoint x: 356, endPoint y: 83, distance: 178.5
click at [356, 83] on div "Janela de atendimento Grade de atendimento Capacidade Transportadoras Veículos …" at bounding box center [272, 126] width 544 height 252
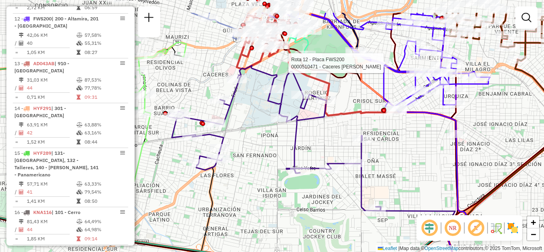
drag, startPoint x: 342, startPoint y: 186, endPoint x: 339, endPoint y: 198, distance: 11.7
click at [333, 208] on div "Rota 12 - Placa FWS200 0000510471 - Caceres [PERSON_NAME] de atendimento Grade …" at bounding box center [272, 126] width 544 height 252
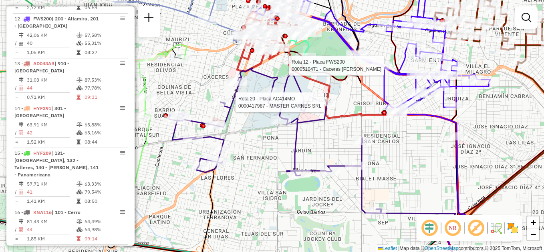
select select "**********"
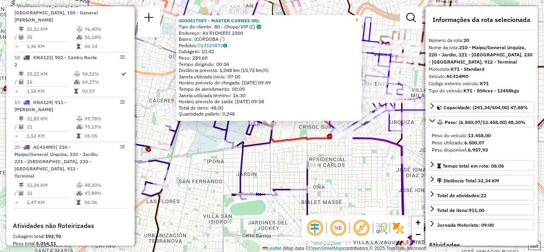
scroll to position [1083, 0]
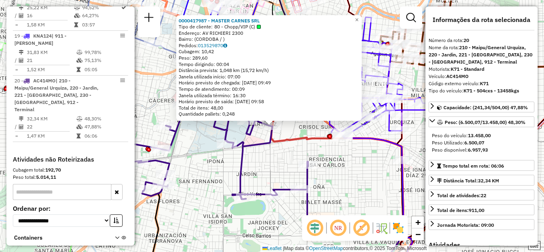
click at [346, 193] on div "0000417987 - MASTER CARNES SRL Tipo de cliente: 80 - Chopp/VIP (C) Endereço: [S…" at bounding box center [272, 126] width 544 height 252
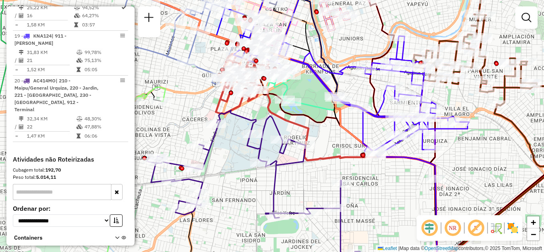
drag, startPoint x: 365, startPoint y: 176, endPoint x: 403, endPoint y: 188, distance: 40.2
click at [402, 188] on div "Janela de atendimento Grade de atendimento Capacidade Transportadoras Veículos …" at bounding box center [272, 126] width 544 height 252
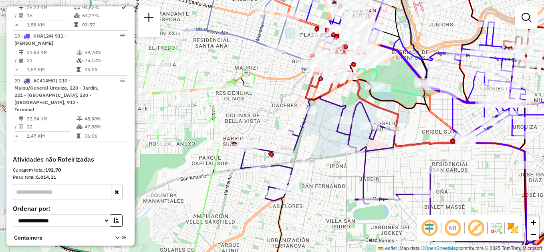
drag, startPoint x: 382, startPoint y: 169, endPoint x: 466, endPoint y: 157, distance: 85.0
click at [468, 160] on div "Janela de atendimento Grade de atendimento Capacidade Transportadoras Veículos …" at bounding box center [272, 126] width 544 height 252
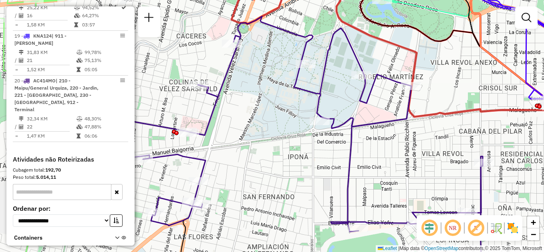
drag, startPoint x: 261, startPoint y: 189, endPoint x: 287, endPoint y: 174, distance: 30.4
click at [287, 176] on div "Janela de atendimento Grade de atendimento Capacidade Transportadoras Veículos …" at bounding box center [272, 126] width 544 height 252
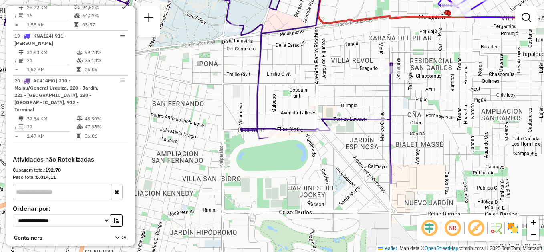
drag, startPoint x: 412, startPoint y: 176, endPoint x: 329, endPoint y: 86, distance: 121.7
click at [329, 86] on div "Janela de atendimento Grade de atendimento Capacidade Transportadoras Veículos …" at bounding box center [272, 126] width 544 height 252
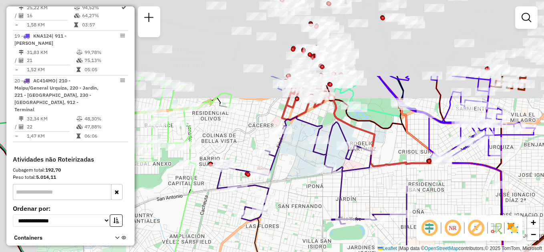
drag, startPoint x: 245, startPoint y: 100, endPoint x: 293, endPoint y: 201, distance: 112.2
click at [293, 201] on div "Janela de atendimento Grade de atendimento Capacidade Transportadoras Veículos …" at bounding box center [272, 126] width 544 height 252
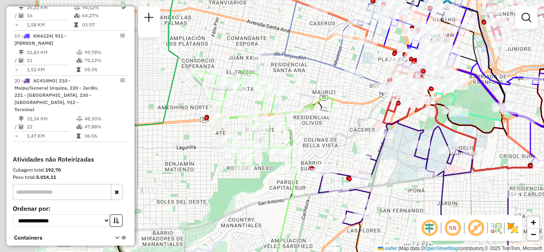
drag, startPoint x: 241, startPoint y: 143, endPoint x: 354, endPoint y: 133, distance: 113.9
click at [362, 136] on div "Janela de atendimento Grade de atendimento Capacidade Transportadoras Veículos …" at bounding box center [272, 126] width 544 height 252
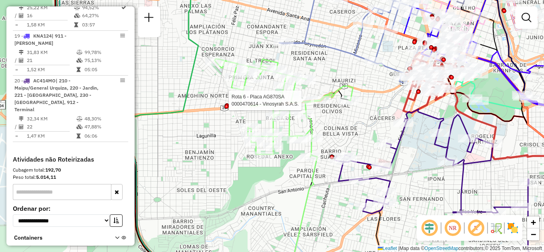
select select "**********"
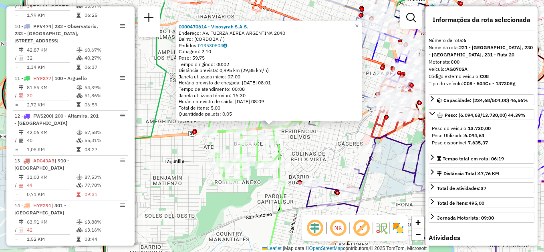
scroll to position [488, 0]
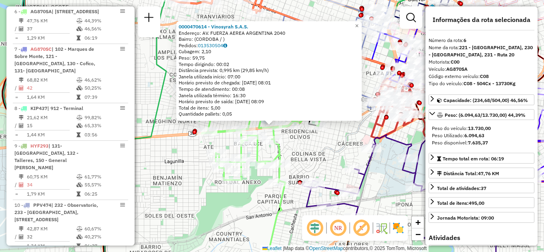
click at [319, 157] on div "0000470614 - Vinosyrah S.A.S. Endereço: AV. FUERZA AEREA ARGENTINA 2040 Bairro:…" at bounding box center [272, 126] width 544 height 252
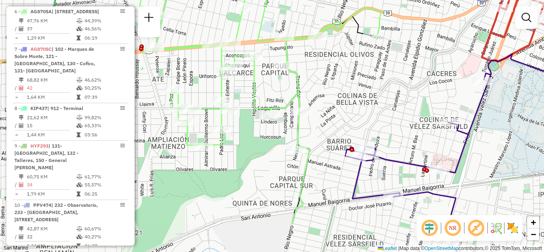
drag, startPoint x: 314, startPoint y: 165, endPoint x: 370, endPoint y: 111, distance: 78.0
click at [370, 111] on div "Janela de atendimento Grade de atendimento Capacidade Transportadoras Veículos …" at bounding box center [272, 126] width 544 height 252
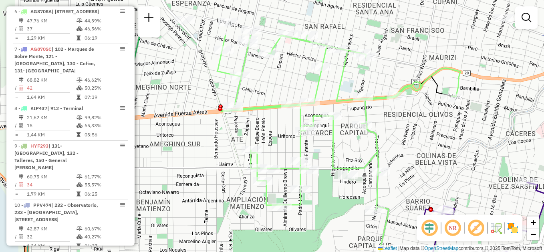
drag, startPoint x: 334, startPoint y: 109, endPoint x: 404, endPoint y: 168, distance: 91.6
click at [407, 170] on div "Janela de atendimento Grade de atendimento Capacidade Transportadoras Veículos …" at bounding box center [272, 126] width 544 height 252
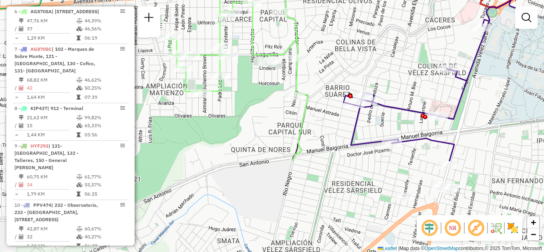
drag, startPoint x: 399, startPoint y: 169, endPoint x: 330, endPoint y: 55, distance: 132.7
click at [330, 55] on div "Janela de atendimento Grade de atendimento Capacidade Transportadoras Veículos …" at bounding box center [272, 126] width 544 height 252
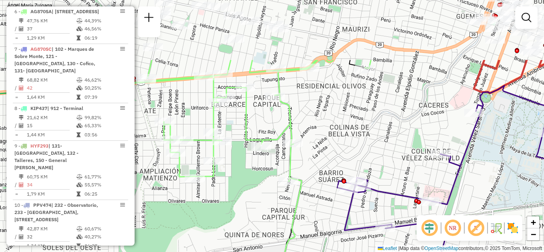
drag, startPoint x: 391, startPoint y: 52, endPoint x: 384, endPoint y: 137, distance: 85.6
click at [384, 137] on div "Janela de atendimento Grade de atendimento Capacidade Transportadoras Veículos …" at bounding box center [272, 126] width 544 height 252
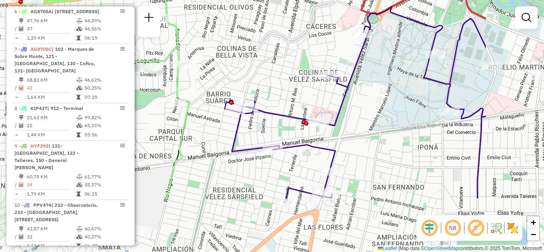
drag, startPoint x: 395, startPoint y: 144, endPoint x: 282, endPoint y: 65, distance: 137.5
click at [282, 65] on div "Janela de atendimento Grade de atendimento Capacidade Transportadoras Veículos …" at bounding box center [272, 126] width 544 height 252
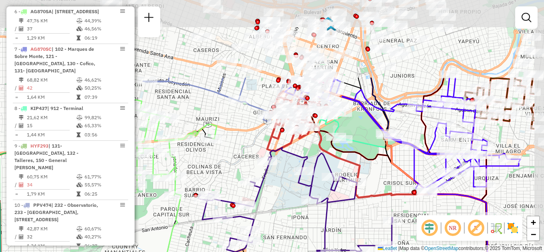
drag, startPoint x: 367, startPoint y: 112, endPoint x: 303, endPoint y: 214, distance: 120.6
click at [303, 214] on div "Janela de atendimento Grade de atendimento Capacidade Transportadoras Veículos …" at bounding box center [272, 126] width 544 height 252
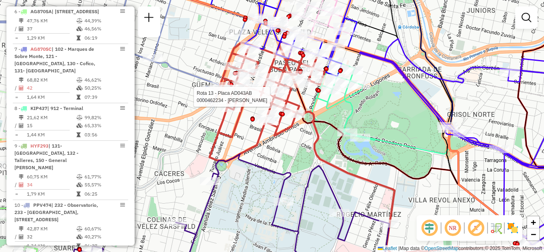
select select "**********"
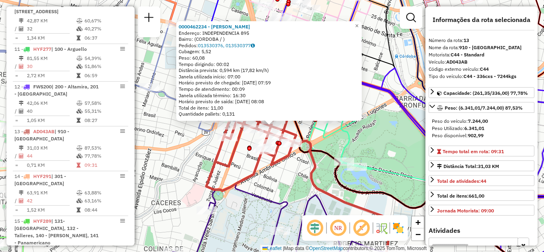
scroll to position [810, 0]
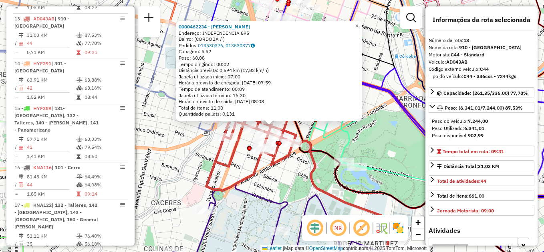
click at [383, 142] on div "0000462234 - [PERSON_NAME]: INDEPENDENCIA 895 Bairro: ([GEOGRAPHIC_DATA] / ) Pe…" at bounding box center [272, 126] width 544 height 252
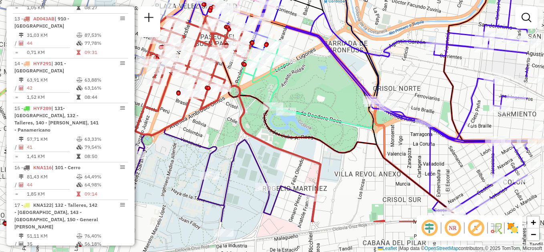
click at [324, 106] on div "Janela de atendimento Grade de atendimento Capacidade Transportadoras Veículos …" at bounding box center [272, 126] width 544 height 252
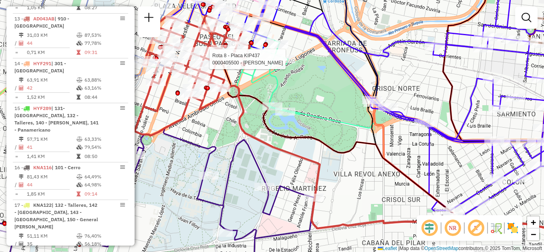
select select "**********"
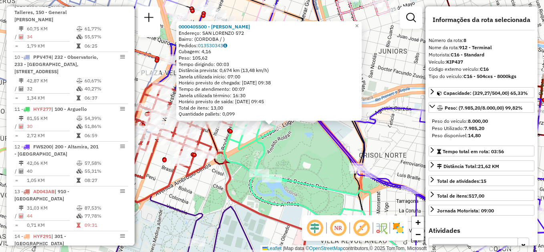
scroll to position [592, 0]
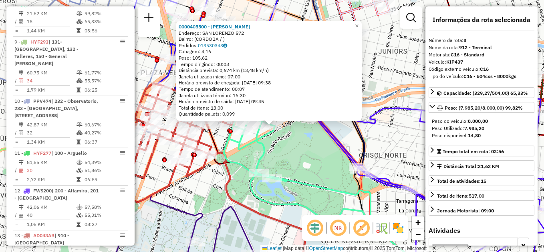
click at [295, 151] on div "0000405500 - [PERSON_NAME]: SAN LORENZO 572 Bairro: ([GEOGRAPHIC_DATA] / ) Pedi…" at bounding box center [272, 126] width 544 height 252
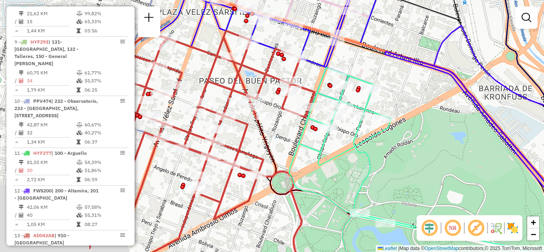
drag, startPoint x: 295, startPoint y: 143, endPoint x: 404, endPoint y: 158, distance: 110.3
click at [404, 158] on div "Janela de atendimento Grade de atendimento Capacidade Transportadoras Veículos …" at bounding box center [272, 126] width 544 height 252
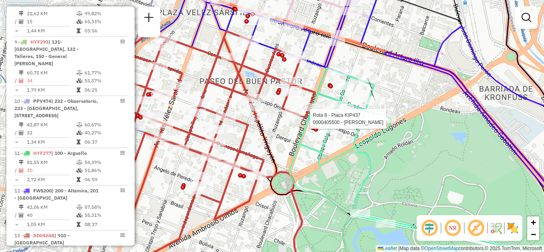
select select "**********"
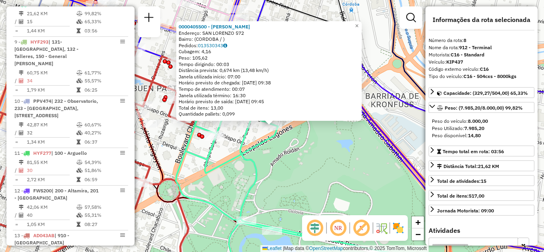
click at [364, 161] on div "0000405500 - [PERSON_NAME]: SAN LORENZO 572 Bairro: ([GEOGRAPHIC_DATA] / ) Pedi…" at bounding box center [272, 126] width 544 height 252
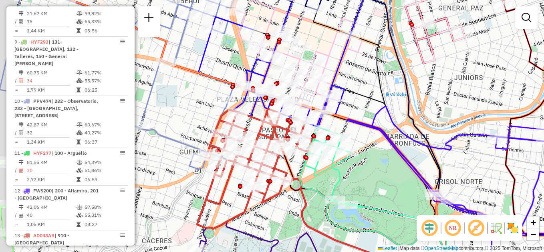
drag, startPoint x: 315, startPoint y: 165, endPoint x: 363, endPoint y: 180, distance: 50.3
click at [363, 180] on div "Janela de atendimento Grade de atendimento Capacidade Transportadoras Veículos …" at bounding box center [272, 126] width 544 height 252
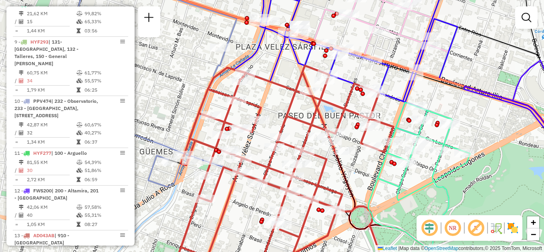
drag, startPoint x: 253, startPoint y: 148, endPoint x: 316, endPoint y: 164, distance: 65.2
click at [318, 166] on icon at bounding box center [279, 183] width 230 height 234
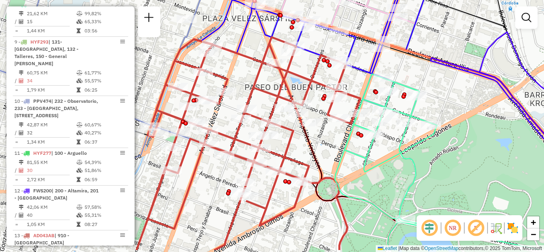
drag, startPoint x: 382, startPoint y: 180, endPoint x: 349, endPoint y: 151, distance: 43.4
click at [350, 153] on icon at bounding box center [398, 162] width 126 height 176
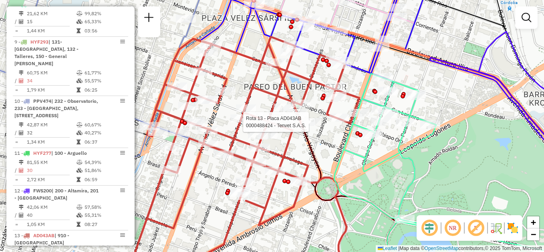
select select "**********"
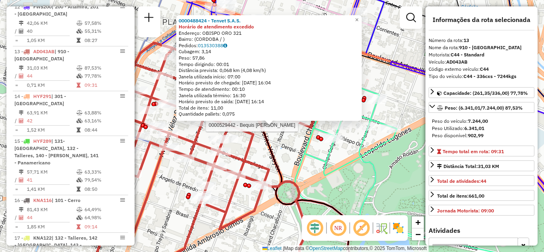
scroll to position [810, 0]
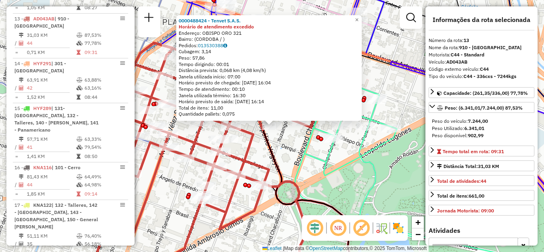
click at [338, 152] on div "0000488424 - Tenvet S.A.S. Horário de atendimento excedido Endereço: OBISPO ORO…" at bounding box center [272, 126] width 544 height 252
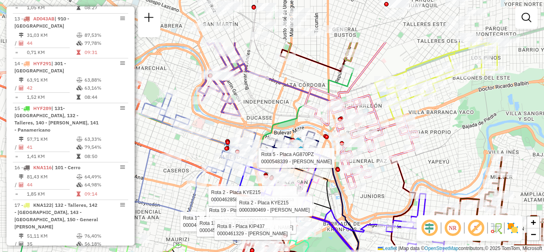
drag, startPoint x: 220, startPoint y: 128, endPoint x: 188, endPoint y: 171, distance: 52.7
click at [188, 171] on div "Rota 5 - Placa AG870PZ 0000548339 - Pigni Franco [PERSON_NAME] 19 - Placa KNA12…" at bounding box center [272, 126] width 544 height 252
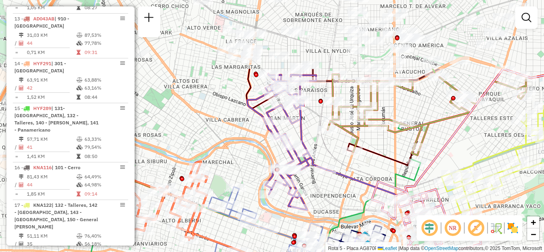
drag, startPoint x: 317, startPoint y: 77, endPoint x: 383, endPoint y: 172, distance: 114.6
click at [383, 172] on div "Rota 5 - Placa AG870PZ 0000548339 - Pigni Franco [PERSON_NAME] 19 - Placa KNA12…" at bounding box center [272, 126] width 544 height 252
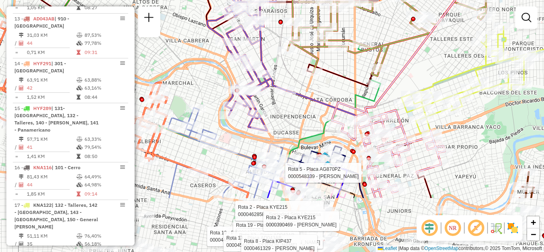
drag, startPoint x: 399, startPoint y: 156, endPoint x: 353, endPoint y: 50, distance: 114.7
click at [353, 50] on div "Rota 5 - Placa AG870PZ 0000548339 - Pigni Franco [PERSON_NAME] 19 - Placa KNA12…" at bounding box center [272, 126] width 544 height 252
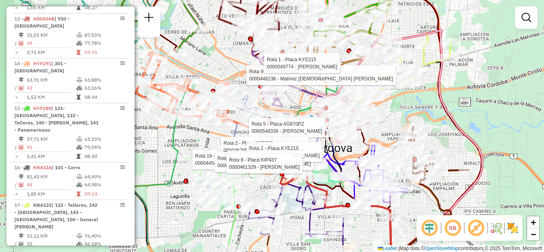
drag, startPoint x: 479, startPoint y: 146, endPoint x: 397, endPoint y: 111, distance: 89.0
click at [397, 111] on div "Rota 5 - Placa AG870PZ 0000548339 - Pigni Franco [PERSON_NAME] 19 - Placa KNA12…" at bounding box center [272, 126] width 544 height 252
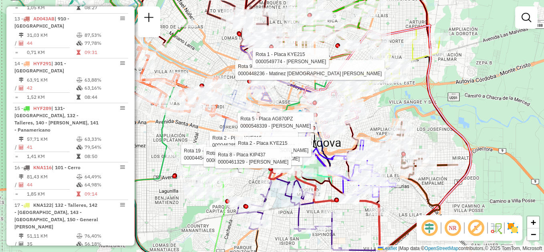
click at [405, 206] on div "Rota 5 - Placa AG870PZ 0000548339 - Pigni Franco [PERSON_NAME] 19 - Placa KNA12…" at bounding box center [272, 126] width 544 height 252
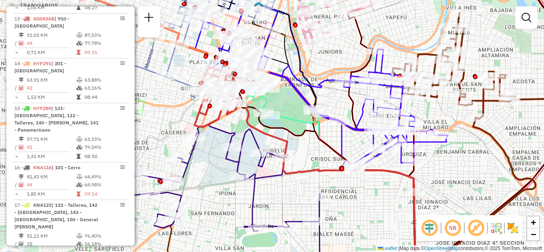
drag, startPoint x: 273, startPoint y: 134, endPoint x: 279, endPoint y: 113, distance: 22.3
click at [279, 109] on icon at bounding box center [330, 137] width 169 height 121
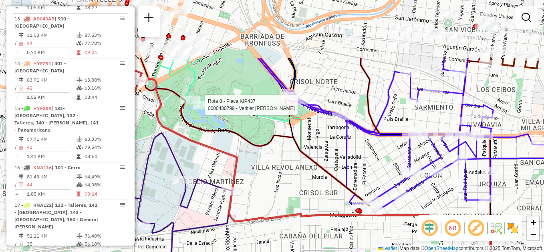
drag, startPoint x: 381, startPoint y: 166, endPoint x: 420, endPoint y: 233, distance: 77.2
click at [443, 250] on div "Rota 8 - Placa KIP437 0000430799 - Veritier [PERSON_NAME] de atendimento Grade …" at bounding box center [272, 126] width 544 height 252
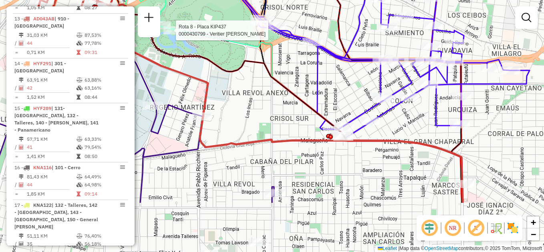
drag, startPoint x: 311, startPoint y: 242, endPoint x: 261, endPoint y: 133, distance: 119.6
click at [261, 133] on div "Rota 8 - Placa KIP437 0000430799 - Veritier [PERSON_NAME] de atendimento Grade …" at bounding box center [272, 126] width 544 height 252
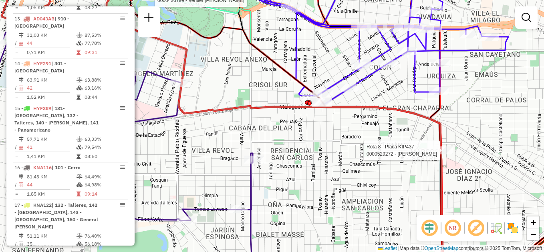
select select "**********"
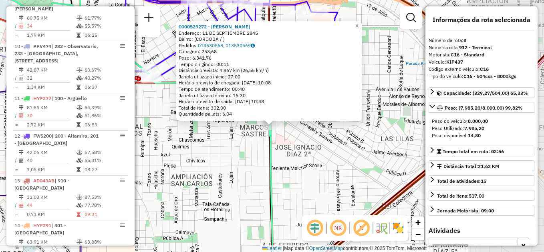
scroll to position [592, 0]
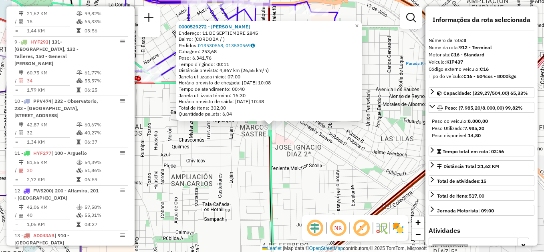
click at [323, 187] on div "0000529272 - [PERSON_NAME]: 11 DE SEPTIEMBRE 2845 Bairro: ([GEOGRAPHIC_DATA] / …" at bounding box center [272, 126] width 544 height 252
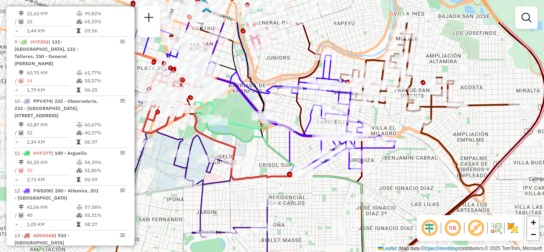
drag, startPoint x: 255, startPoint y: 166, endPoint x: 323, endPoint y: 208, distance: 79.7
click at [323, 210] on div "Janela de atendimento Grade de atendimento Capacidade Transportadoras Veículos …" at bounding box center [272, 126] width 544 height 252
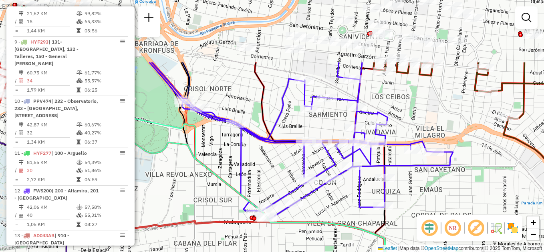
drag, startPoint x: 346, startPoint y: 162, endPoint x: 333, endPoint y: 200, distance: 39.9
click at [317, 229] on div "Janela de atendimento Grade de atendimento Capacidade Transportadoras Veículos …" at bounding box center [272, 126] width 544 height 252
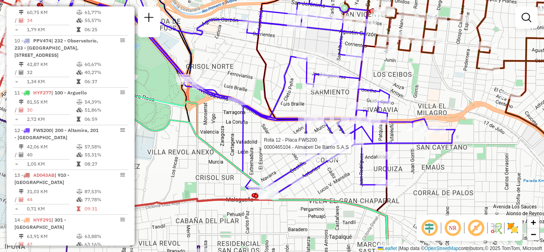
select select "**********"
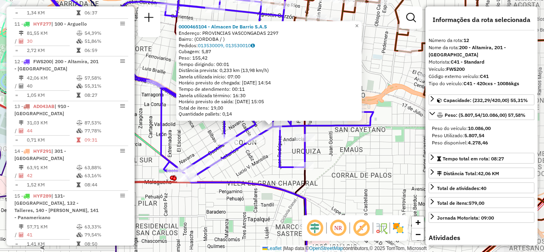
scroll to position [765, 0]
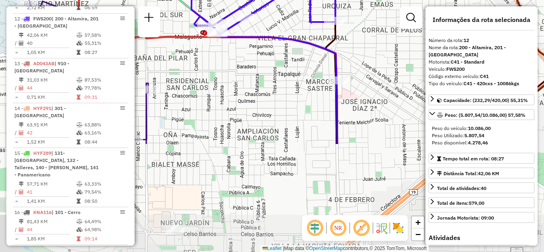
drag, startPoint x: 350, startPoint y: 202, endPoint x: 412, endPoint y: 81, distance: 135.7
click at [414, 81] on div "0000468430 - [PERSON_NAME]: [PERSON_NAME] 2389 Bairro: (CORDOBA / ) Pedidos: 01…" at bounding box center [272, 126] width 544 height 252
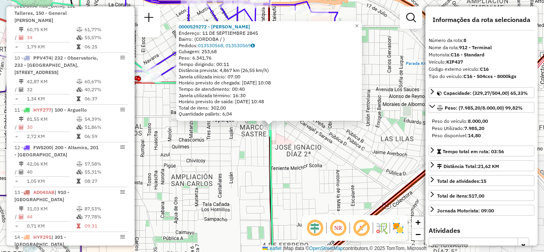
scroll to position [592, 0]
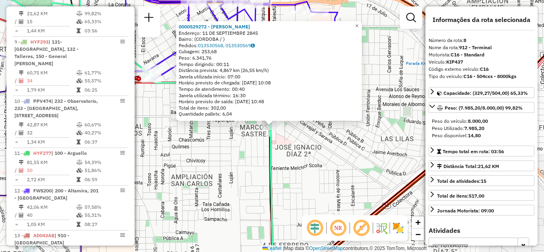
click at [253, 158] on div "0000529272 - [PERSON_NAME]: 11 DE SEPTIEMBRE 2845 Bairro: ([GEOGRAPHIC_DATA] / …" at bounding box center [272, 126] width 544 height 252
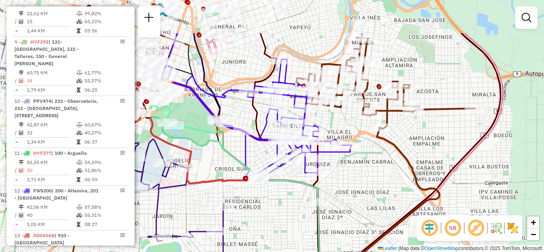
drag, startPoint x: 227, startPoint y: 155, endPoint x: 283, endPoint y: 213, distance: 80.8
click at [283, 213] on div "Janela de atendimento Grade de atendimento Capacidade Transportadoras Veículos …" at bounding box center [272, 126] width 544 height 252
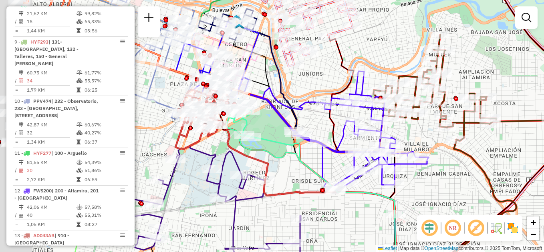
drag, startPoint x: 255, startPoint y: 208, endPoint x: 340, endPoint y: 223, distance: 86.0
click at [340, 223] on div "Janela de atendimento Grade de atendimento Capacidade Transportadoras Veículos …" at bounding box center [272, 126] width 544 height 252
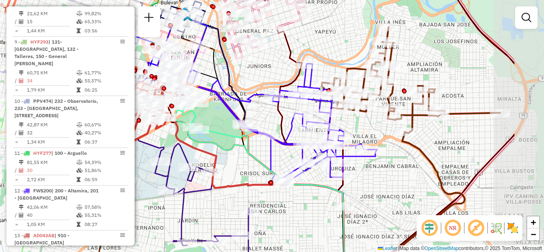
drag, startPoint x: 367, startPoint y: 223, endPoint x: 274, endPoint y: 198, distance: 96.5
click at [274, 198] on div "Janela de atendimento Grade de atendimento Capacidade Transportadoras Veículos …" at bounding box center [272, 126] width 544 height 252
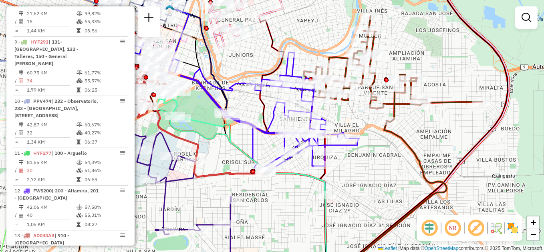
drag, startPoint x: 360, startPoint y: 192, endPoint x: 350, endPoint y: 178, distance: 16.9
click at [350, 178] on div "Janela de atendimento Grade de atendimento Capacidade Transportadoras Veículos …" at bounding box center [272, 126] width 544 height 252
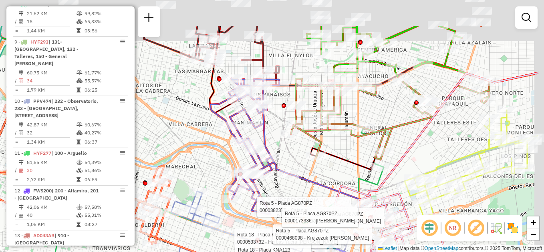
drag, startPoint x: 349, startPoint y: 153, endPoint x: 296, endPoint y: 198, distance: 69.7
click at [296, 198] on div "Rota 18 - Placa KNA123 0000533732 - Herbas Yucra Roxana Dalma Rota 18 - Placa K…" at bounding box center [272, 126] width 544 height 252
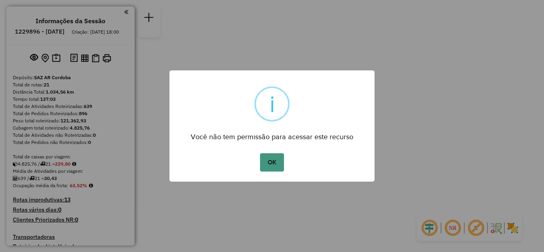
click at [263, 160] on button "OK" at bounding box center [272, 162] width 24 height 18
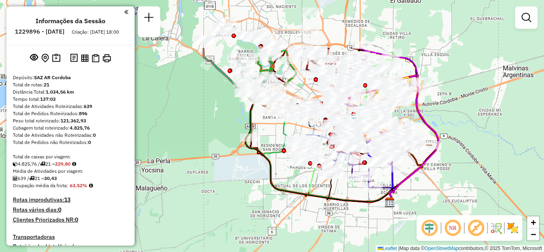
drag, startPoint x: 274, startPoint y: 167, endPoint x: 343, endPoint y: 233, distance: 95.2
click at [343, 233] on div "Janela de atendimento Grade de atendimento Capacidade Transportadoras Veículos …" at bounding box center [272, 126] width 544 height 252
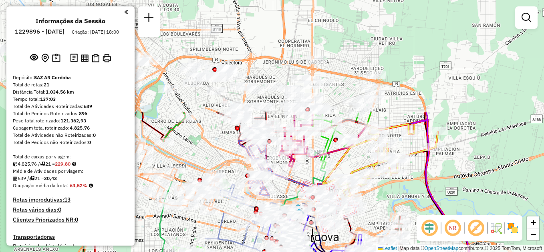
drag, startPoint x: 510, startPoint y: 44, endPoint x: 441, endPoint y: 182, distance: 154.1
click at [441, 182] on div "Janela de atendimento Grade de atendimento Capacidade Transportadoras Veículos …" at bounding box center [272, 126] width 544 height 252
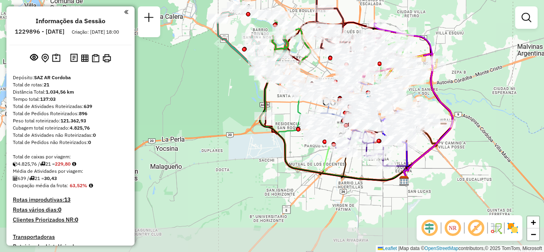
drag, startPoint x: 428, startPoint y: 159, endPoint x: 474, endPoint y: 89, distance: 83.6
click at [477, 91] on div "Janela de atendimento Grade de atendimento Capacidade Transportadoras Veículos …" at bounding box center [272, 126] width 544 height 252
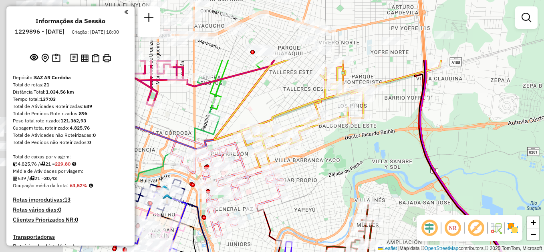
drag, startPoint x: 249, startPoint y: 63, endPoint x: 410, endPoint y: 177, distance: 197.2
click at [410, 177] on div "Janela de atendimento Grade de atendimento Capacidade Transportadoras Veículos …" at bounding box center [272, 126] width 544 height 252
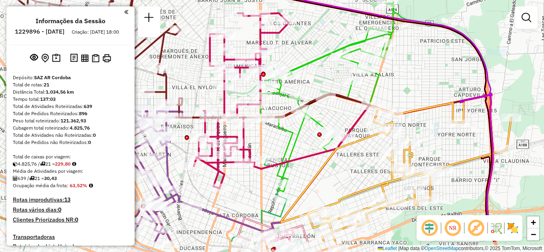
drag, startPoint x: 299, startPoint y: 175, endPoint x: 296, endPoint y: 139, distance: 35.7
click at [296, 139] on icon at bounding box center [327, 98] width 133 height 188
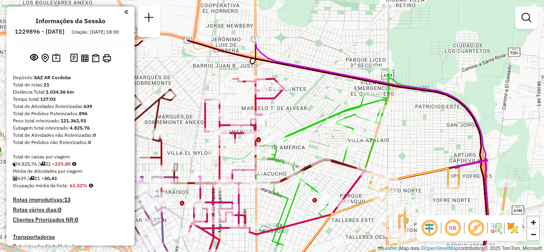
drag, startPoint x: 394, startPoint y: 79, endPoint x: 388, endPoint y: 137, distance: 58.7
click at [388, 137] on div "Janela de atendimento Grade de atendimento Capacidade Transportadoras Veículos …" at bounding box center [272, 126] width 544 height 252
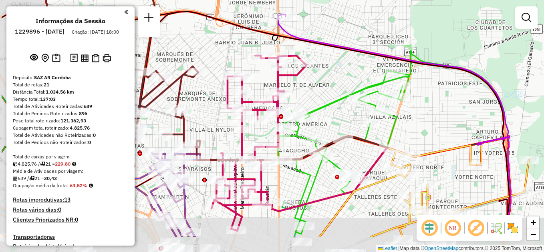
drag, startPoint x: 254, startPoint y: 168, endPoint x: 321, endPoint y: 113, distance: 86.6
click at [321, 113] on div "Rota 14 - Placa HYF289 0000323291 - Cai Yue Janela de atendimento Grade de aten…" at bounding box center [272, 126] width 544 height 252
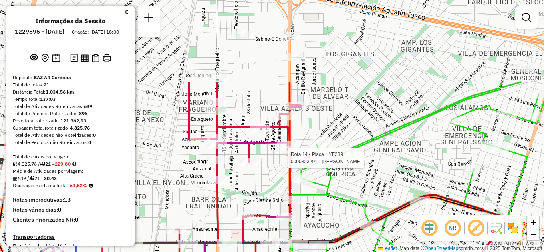
drag, startPoint x: 262, startPoint y: 68, endPoint x: 252, endPoint y: 175, distance: 107.9
click at [252, 175] on div "Rota 14 - Placa HYF289 0000323291 - Cai Yue Janela de atendimento Grade de aten…" at bounding box center [272, 126] width 544 height 252
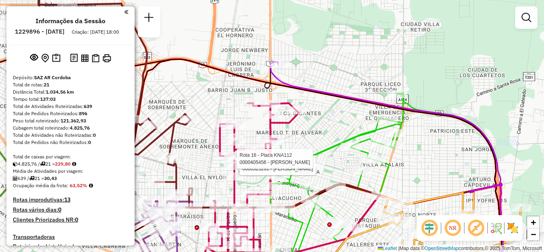
select select "**********"
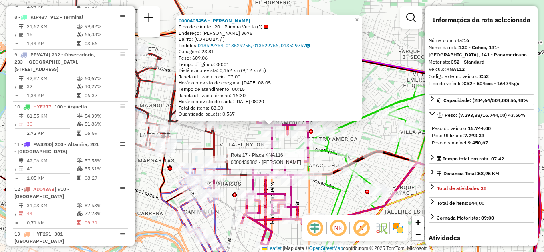
scroll to position [966, 0]
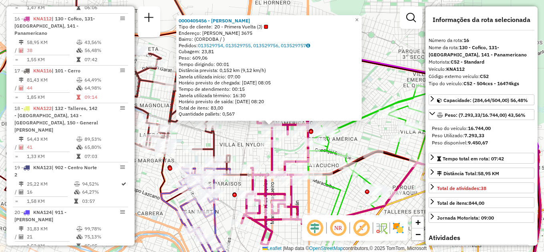
click at [334, 188] on icon at bounding box center [374, 155] width 133 height 188
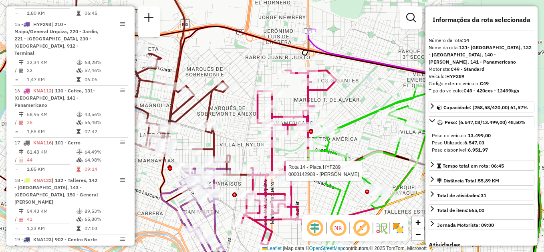
scroll to position [847, 0]
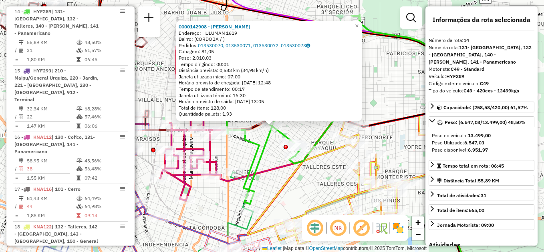
click at [330, 184] on div "0000142908 - Rista Enrique Endereço: HULUMAN 1619 Bairro: (CORDOBA / ) Pedidos:…" at bounding box center [272, 126] width 544 height 252
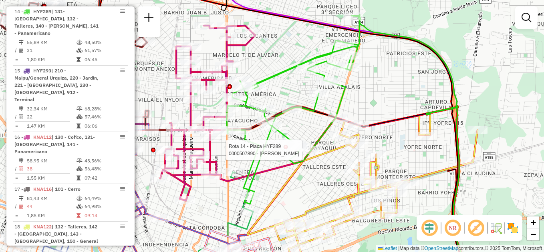
select select "**********"
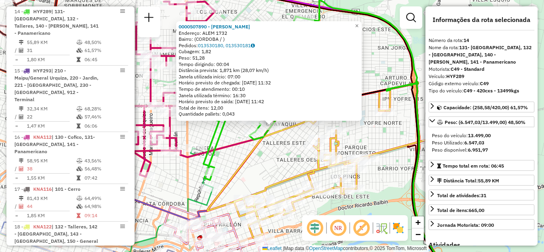
click at [272, 167] on div "0000507890 - Maximizando Americo Endereço: ALEM 1732 Bairro: (CORDOBA / ) Pedid…" at bounding box center [272, 126] width 544 height 252
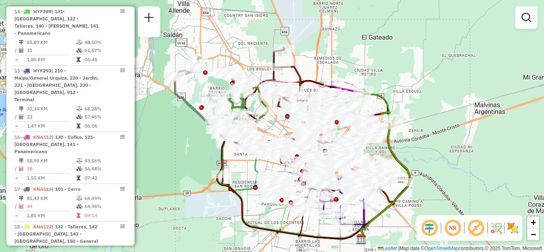
drag, startPoint x: 291, startPoint y: 171, endPoint x: 360, endPoint y: 155, distance: 70.8
click at [361, 155] on div "Janela de atendimento Grade de atendimento Capacidade Transportadoras Veículos …" at bounding box center [272, 126] width 544 height 252
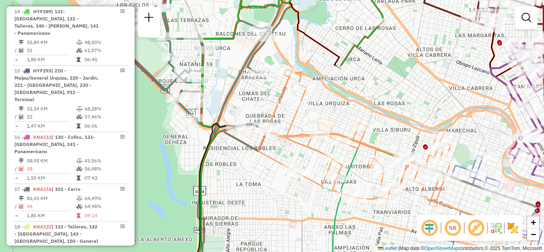
drag, startPoint x: 166, startPoint y: 193, endPoint x: 317, endPoint y: 209, distance: 152.0
click at [317, 209] on div "Rota 3 - Placa AG870PR 0000160758 - Montiel Lucas Janela de atendimento Grade d…" at bounding box center [272, 126] width 544 height 252
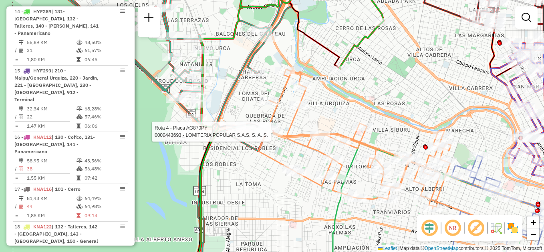
select select "**********"
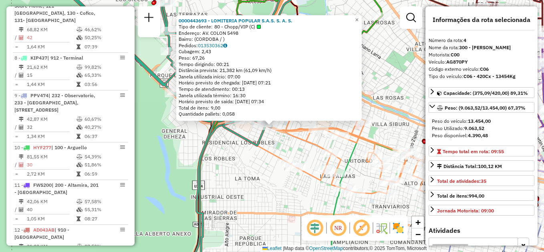
scroll to position [406, 0]
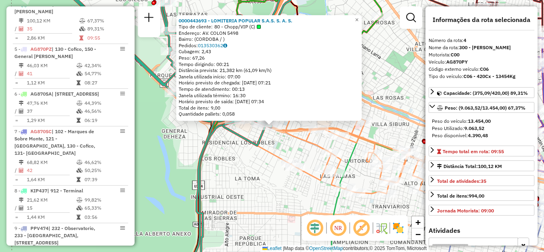
click at [245, 170] on div "0000443693 - LOMITERIA POPULAR S.A.S. S. A. S. Tipo de cliente: 80 - Chopp/VIP …" at bounding box center [272, 126] width 544 height 252
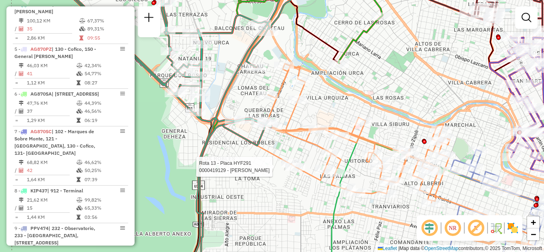
select select "**********"
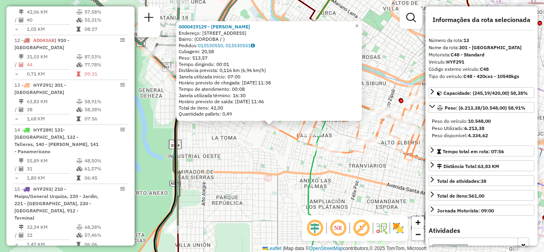
scroll to position [810, 0]
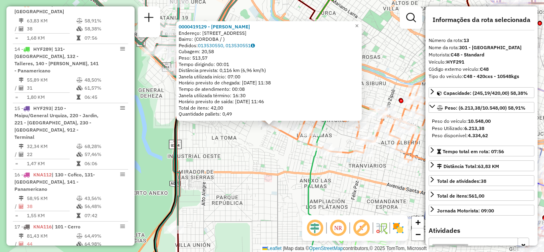
click at [275, 180] on div "0000419129 - Ferreyra Mauricio Bernando Endereço: AVDA DON BOSCO 4996 Bairro: (…" at bounding box center [272, 126] width 544 height 252
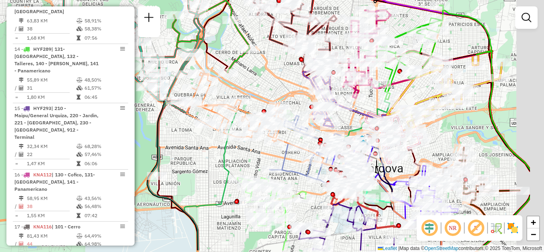
drag, startPoint x: 353, startPoint y: 192, endPoint x: 268, endPoint y: 158, distance: 92.1
click at [271, 159] on icon at bounding box center [305, 153] width 71 height 75
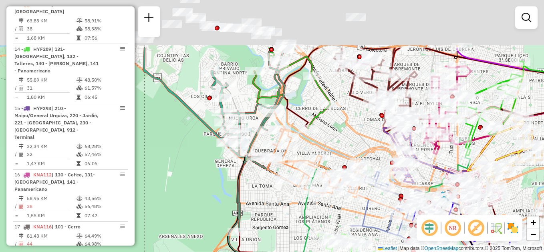
drag, startPoint x: 259, startPoint y: 144, endPoint x: 289, endPoint y: 218, distance: 79.0
click at [289, 218] on div "Janela de atendimento Grade de atendimento Capacidade Transportadoras Veículos …" at bounding box center [272, 126] width 544 height 252
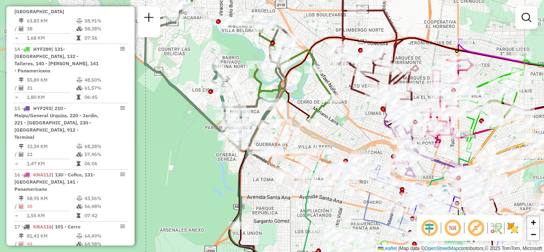
drag, startPoint x: 187, startPoint y: 170, endPoint x: 171, endPoint y: 131, distance: 41.8
click at [171, 131] on div "Janela de atendimento Grade de atendimento Capacidade Transportadoras Veículos …" at bounding box center [272, 126] width 544 height 252
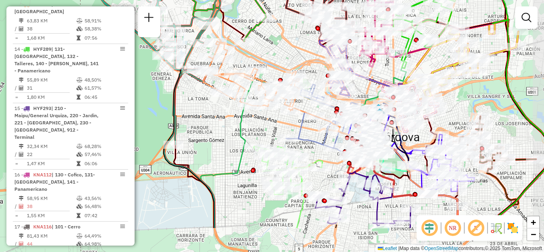
drag, startPoint x: 228, startPoint y: 162, endPoint x: 189, endPoint y: 119, distance: 58.5
click at [189, 119] on div "Janela de atendimento Grade de atendimento Capacidade Transportadoras Veículos …" at bounding box center [272, 126] width 544 height 252
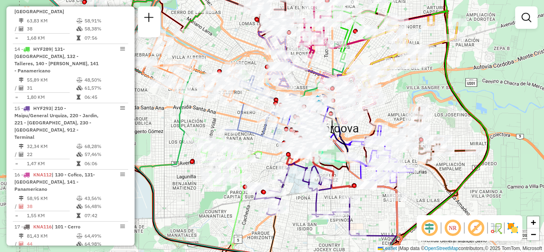
drag, startPoint x: 210, startPoint y: 117, endPoint x: 157, endPoint y: 118, distance: 53.7
click at [157, 118] on div "Janela de atendimento Grade de atendimento Capacidade Transportadoras Veículos …" at bounding box center [272, 126] width 544 height 252
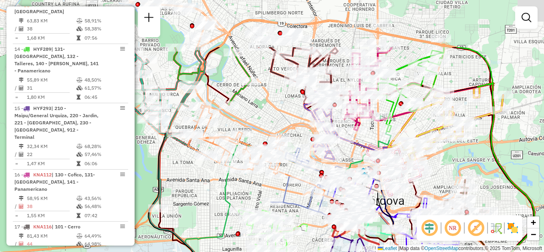
drag, startPoint x: 179, startPoint y: 120, endPoint x: 214, endPoint y: 173, distance: 63.4
click at [218, 184] on icon at bounding box center [317, 240] width 262 height 197
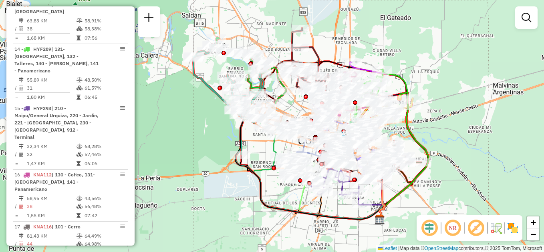
drag, startPoint x: 363, startPoint y: 155, endPoint x: 421, endPoint y: 125, distance: 64.9
click at [421, 125] on div "Janela de atendimento Grade de atendimento Capacidade Transportadoras Veículos …" at bounding box center [272, 126] width 544 height 252
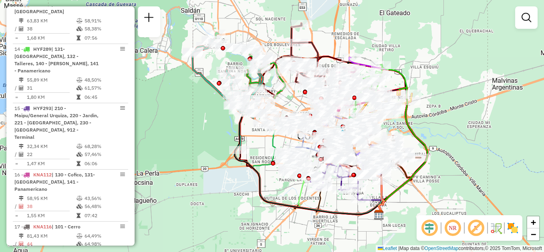
drag, startPoint x: 205, startPoint y: 147, endPoint x: 205, endPoint y: 142, distance: 4.8
click at [205, 142] on div "Janela de atendimento Grade de atendimento Capacidade Transportadoras Veículos …" at bounding box center [272, 126] width 544 height 252
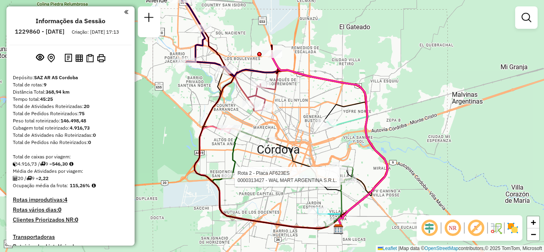
scroll to position [398, 0]
